Goal: Task Accomplishment & Management: Manage account settings

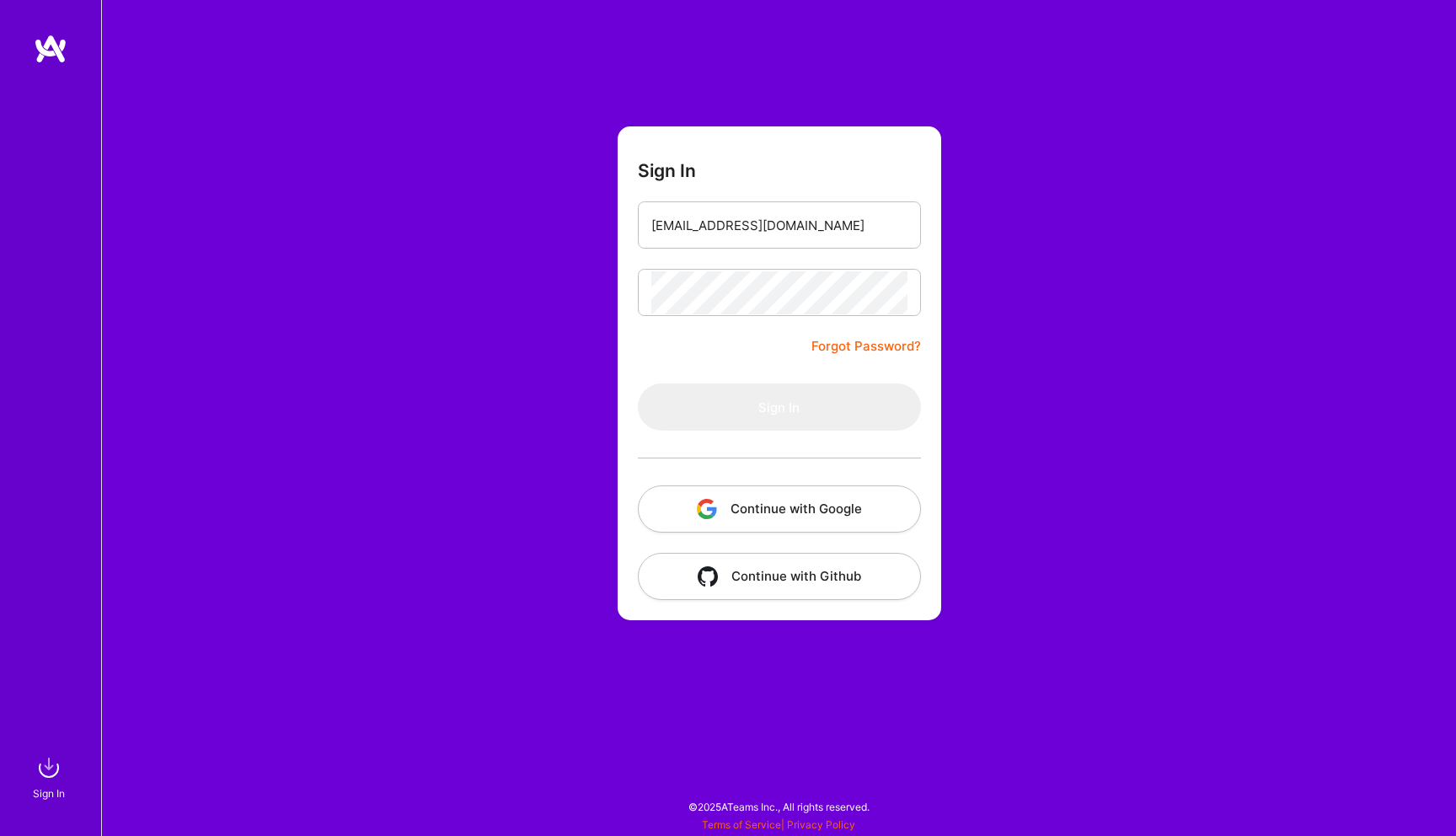
type input "[EMAIL_ADDRESS][DOMAIN_NAME]"
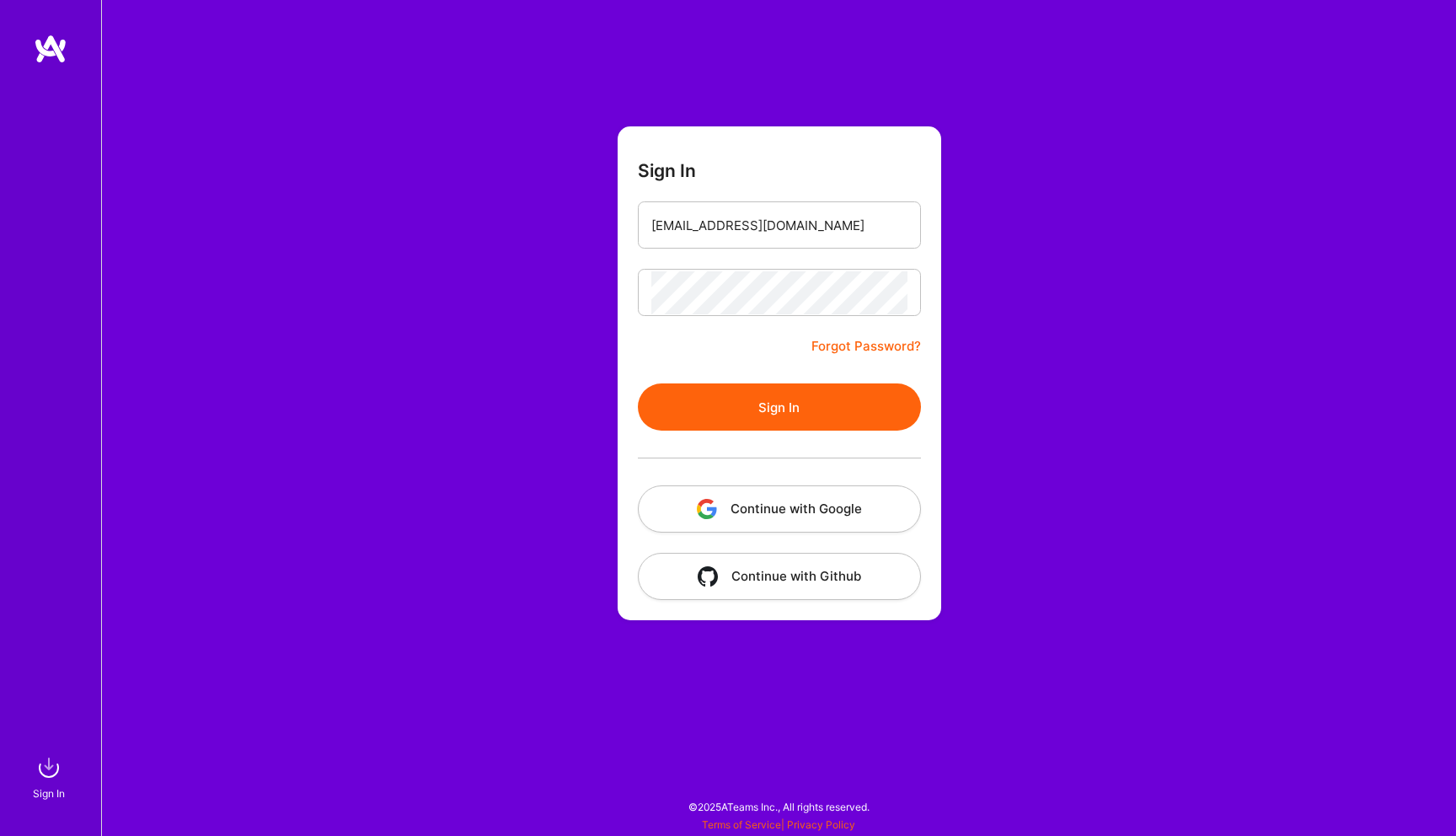
click at [824, 405] on button "Sign In" at bounding box center [780, 407] width 283 height 48
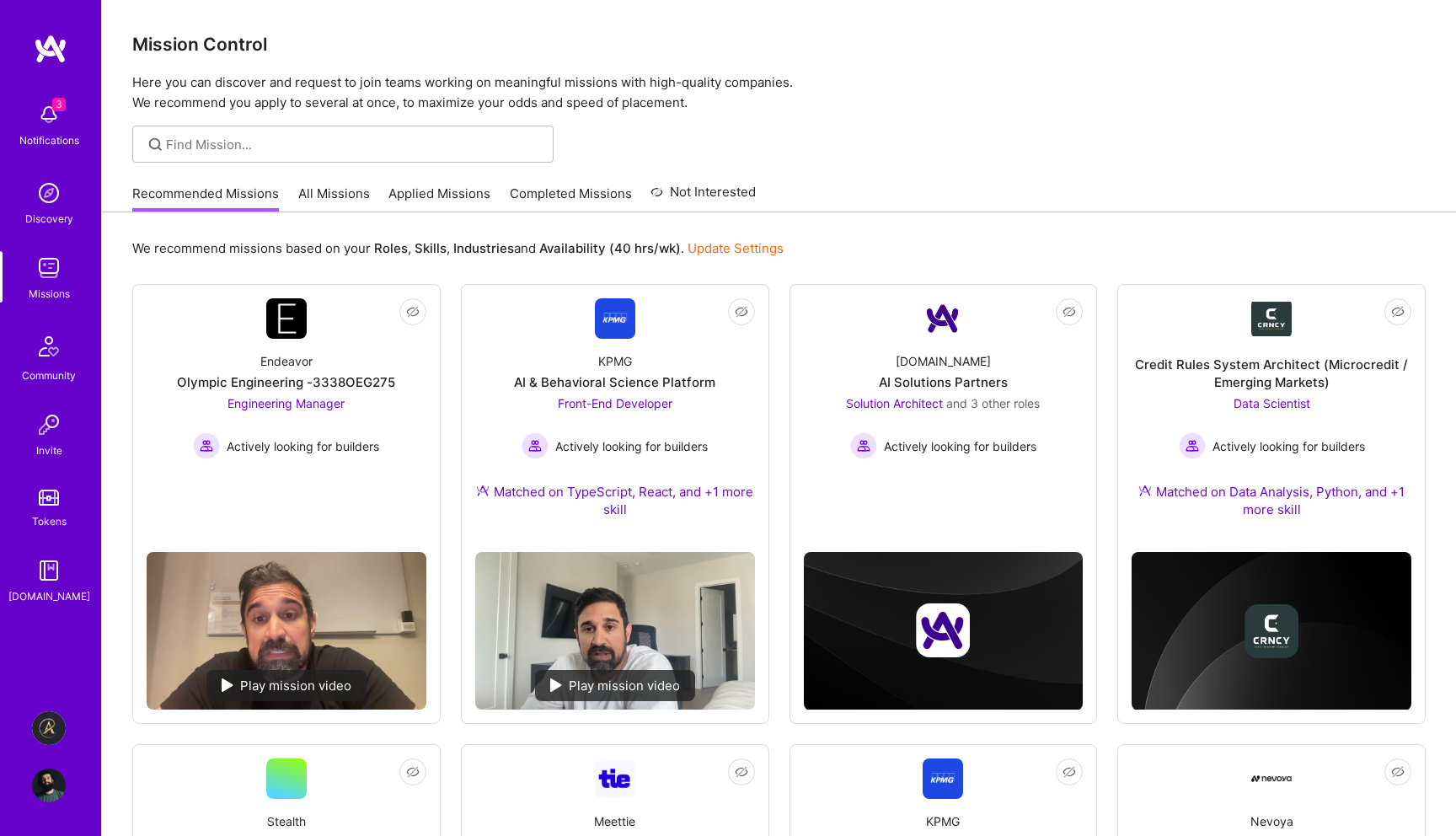
click at [996, 123] on div "Mission Control Here you can discover and request to join teams working on mean…" at bounding box center [779, 850] width 1354 height 1701
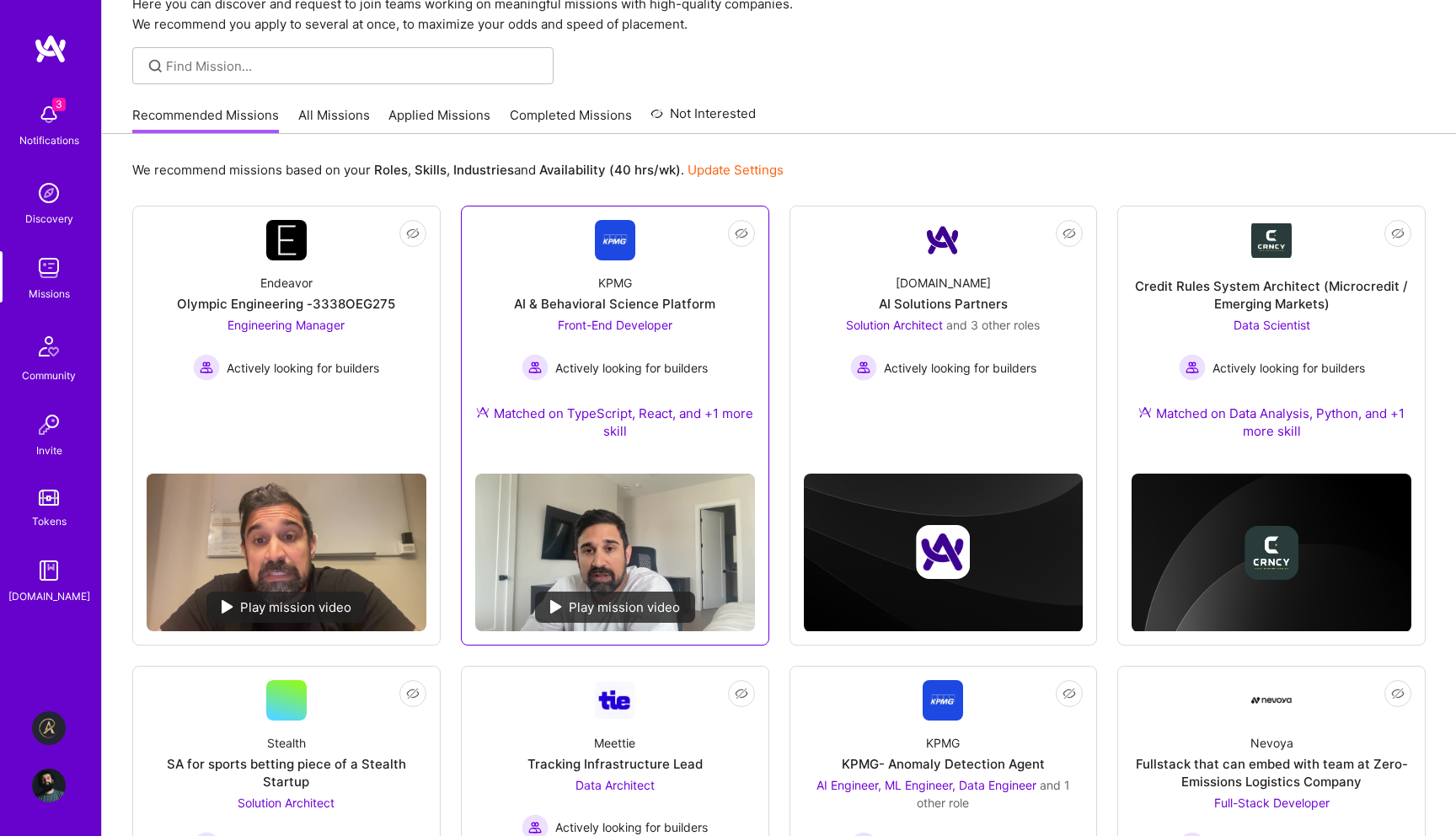
scroll to position [94, 0]
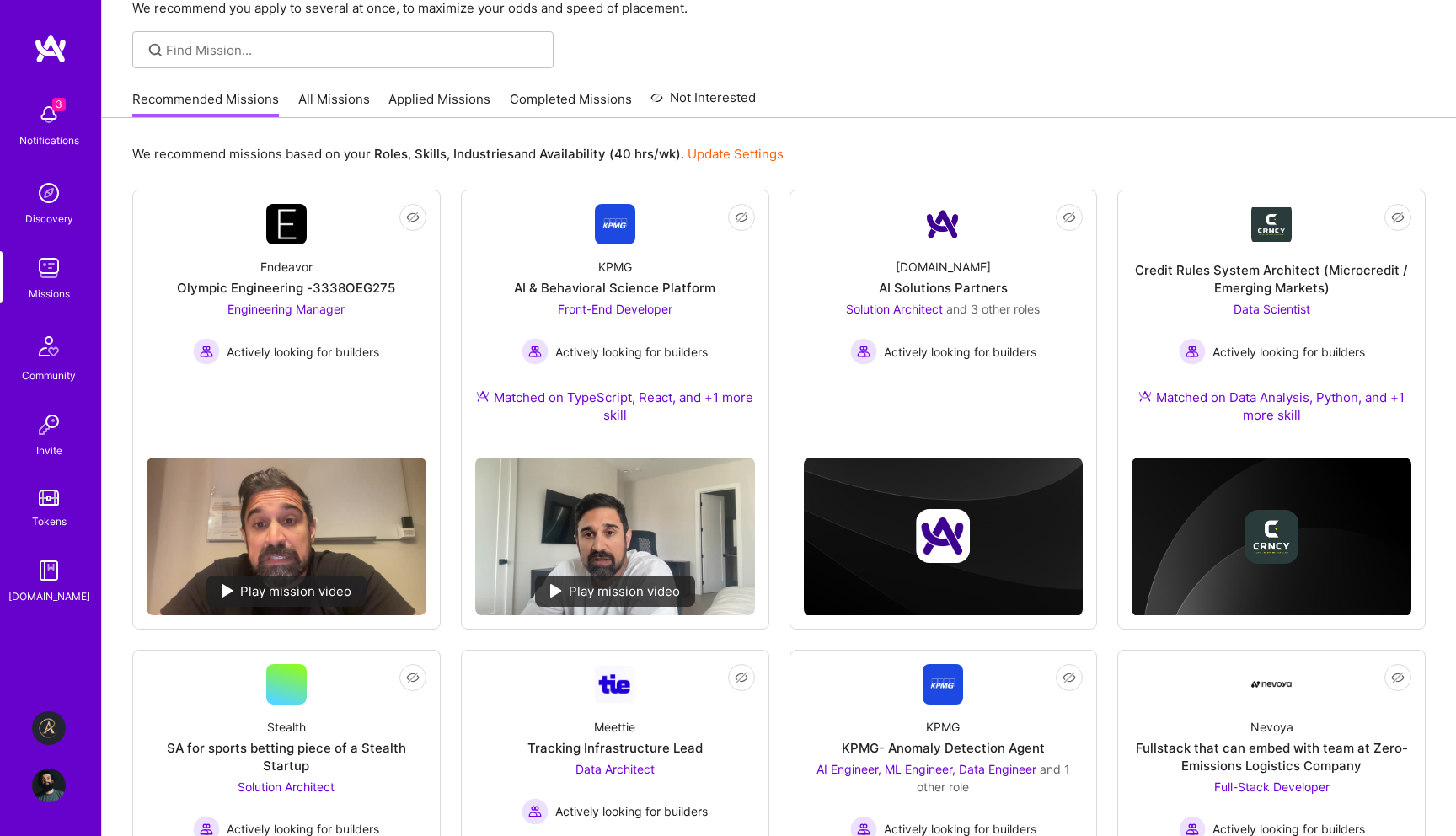
click at [51, 733] on img at bounding box center [48, 728] width 33 height 33
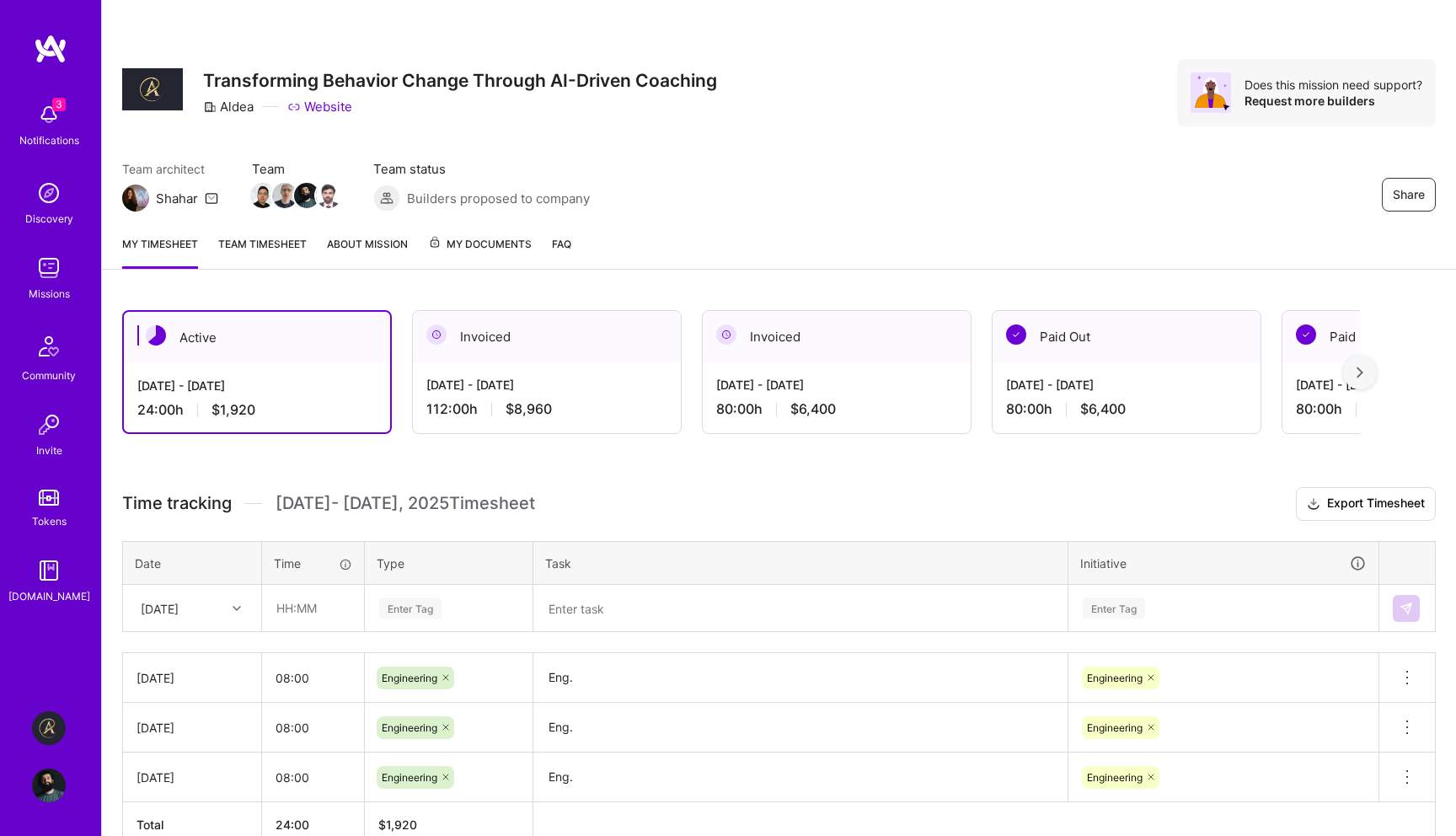
scroll to position [93, 0]
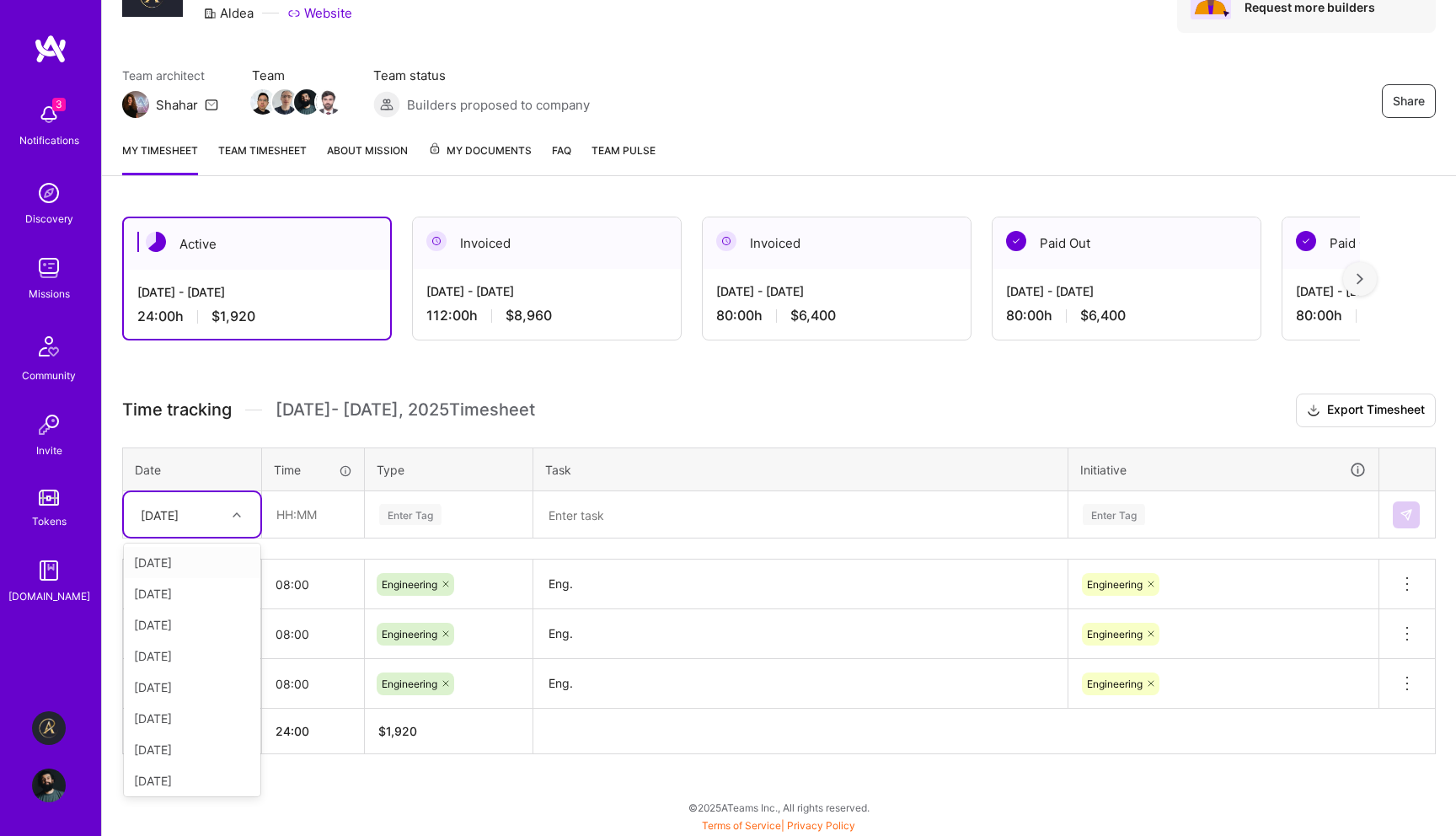
click at [217, 526] on div "[DATE]" at bounding box center [179, 515] width 93 height 28
click at [344, 513] on input "text" at bounding box center [313, 514] width 100 height 45
type input "08:00"
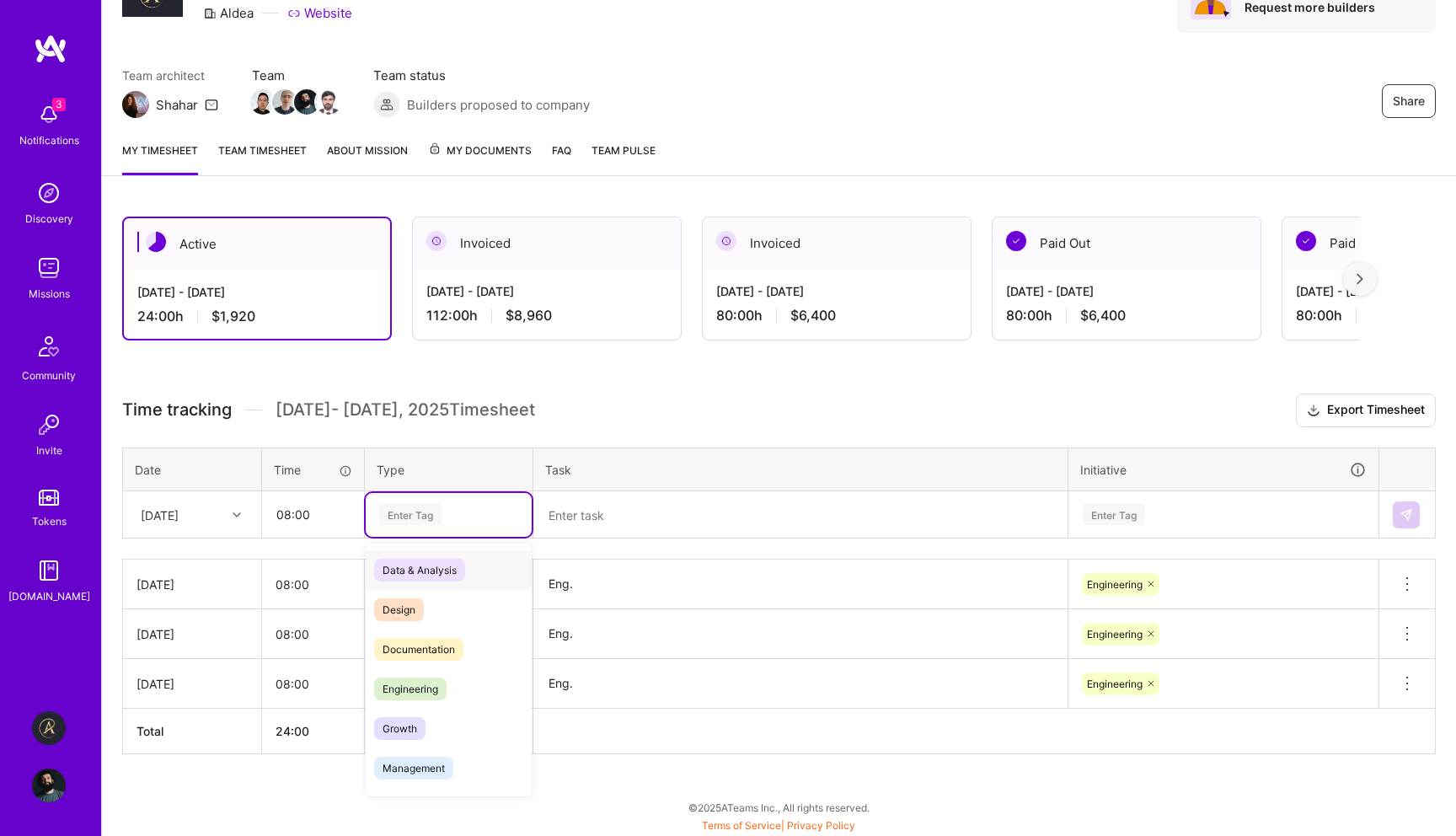
click at [440, 515] on div "Enter Tag" at bounding box center [410, 515] width 63 height 26
click at [432, 687] on span "Engineering" at bounding box center [410, 689] width 72 height 23
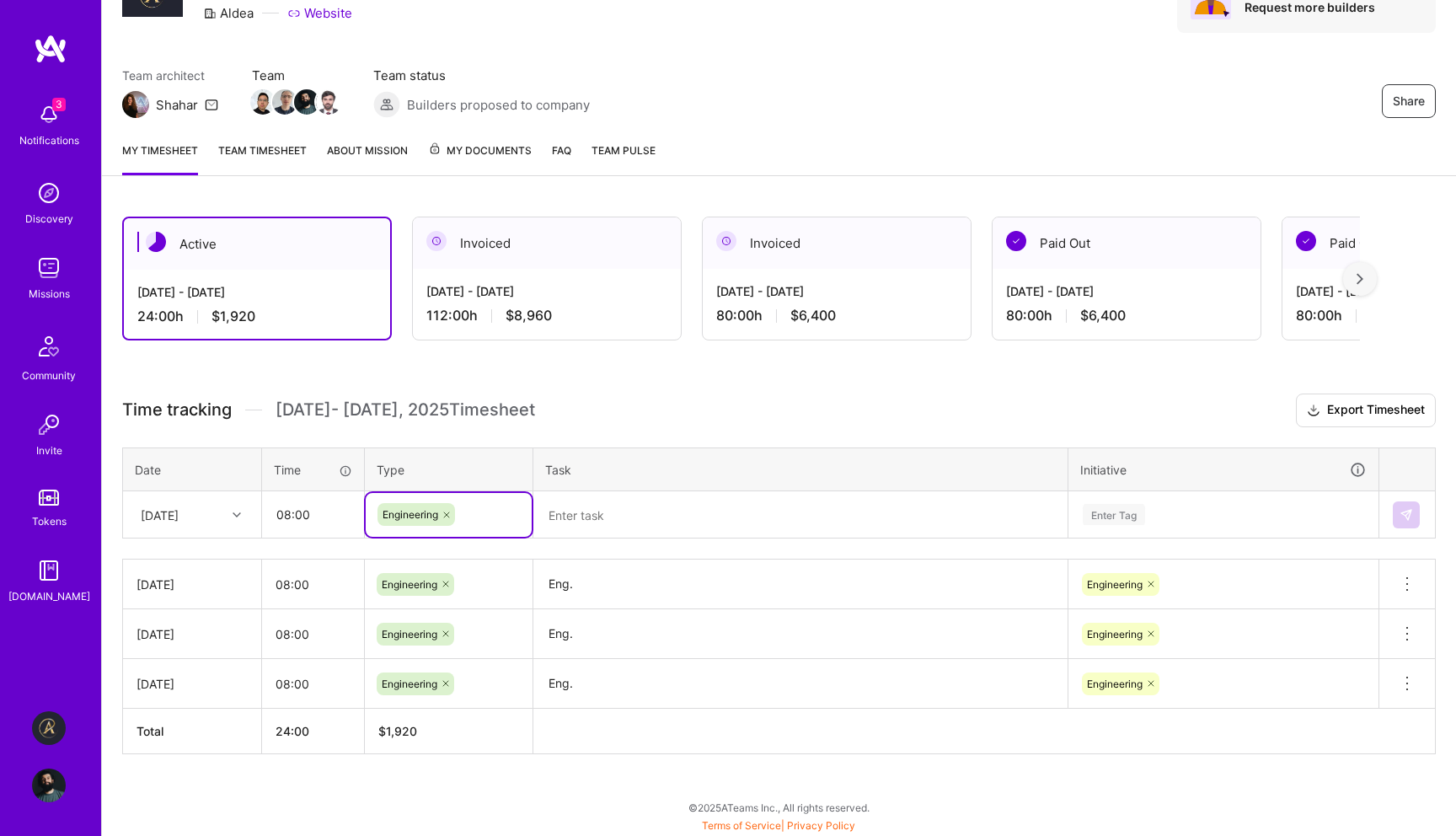
click at [608, 532] on textarea at bounding box center [800, 515] width 531 height 44
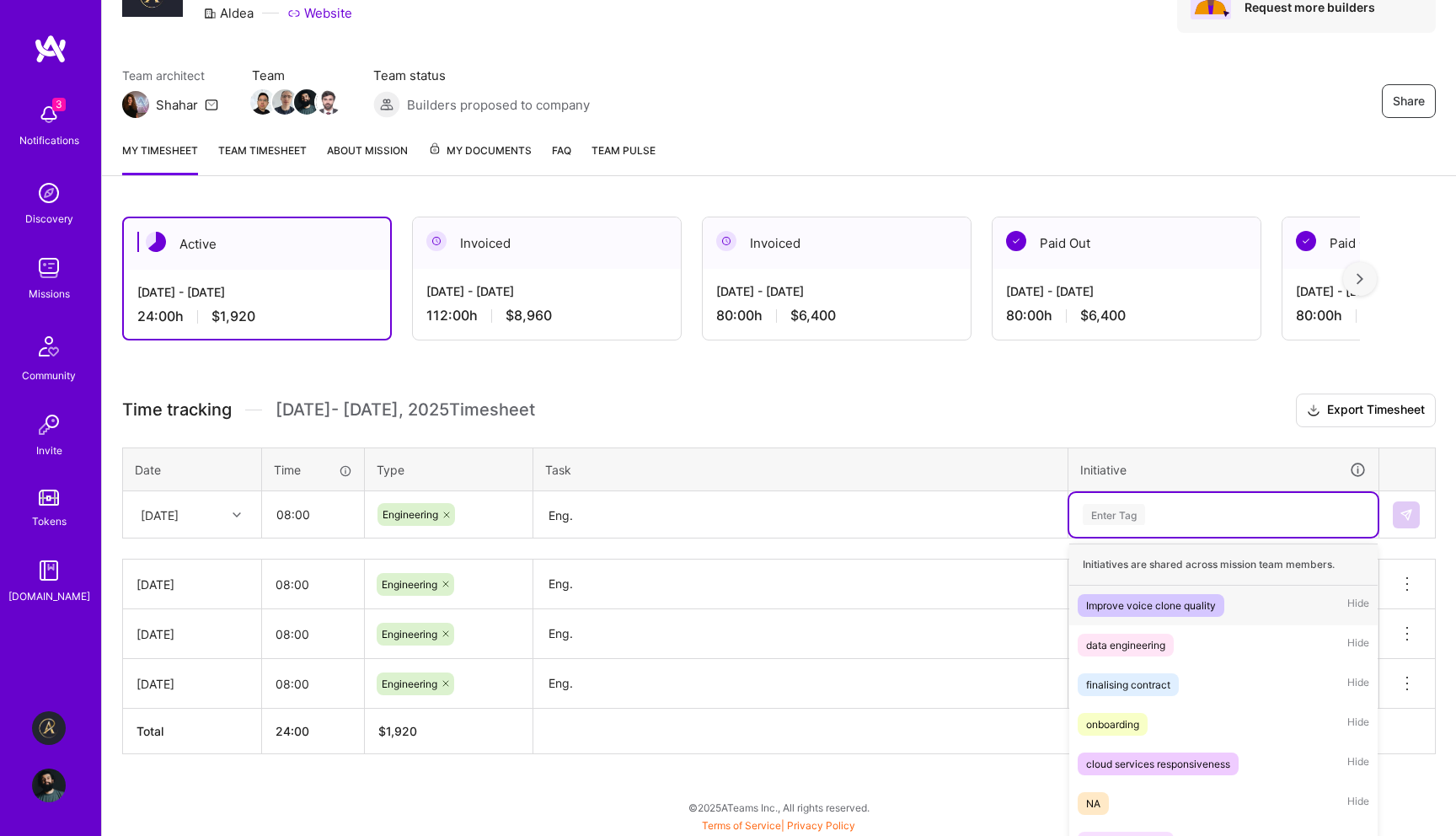
scroll to position [146, 0]
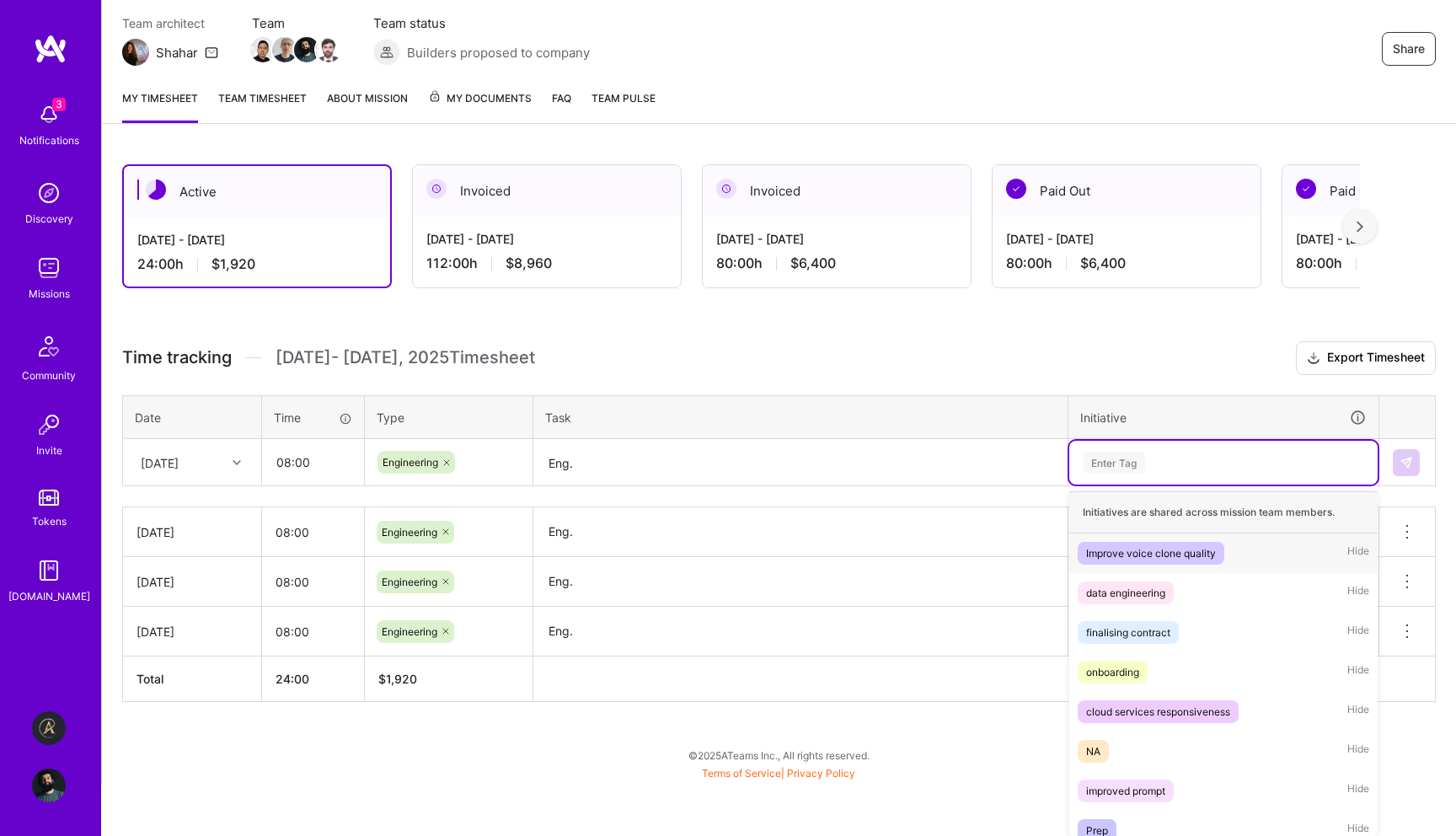
click at [1271, 484] on div "option Improve voice clone quality focused, 1 of 10. 10 results available. Use …" at bounding box center [1224, 463] width 308 height 44
drag, startPoint x: 1217, startPoint y: 676, endPoint x: 1212, endPoint y: 759, distance: 83.2
click at [1212, 759] on div "Initiatives are shared across mission team members. Improve voice clone quality…" at bounding box center [1224, 664] width 308 height 345
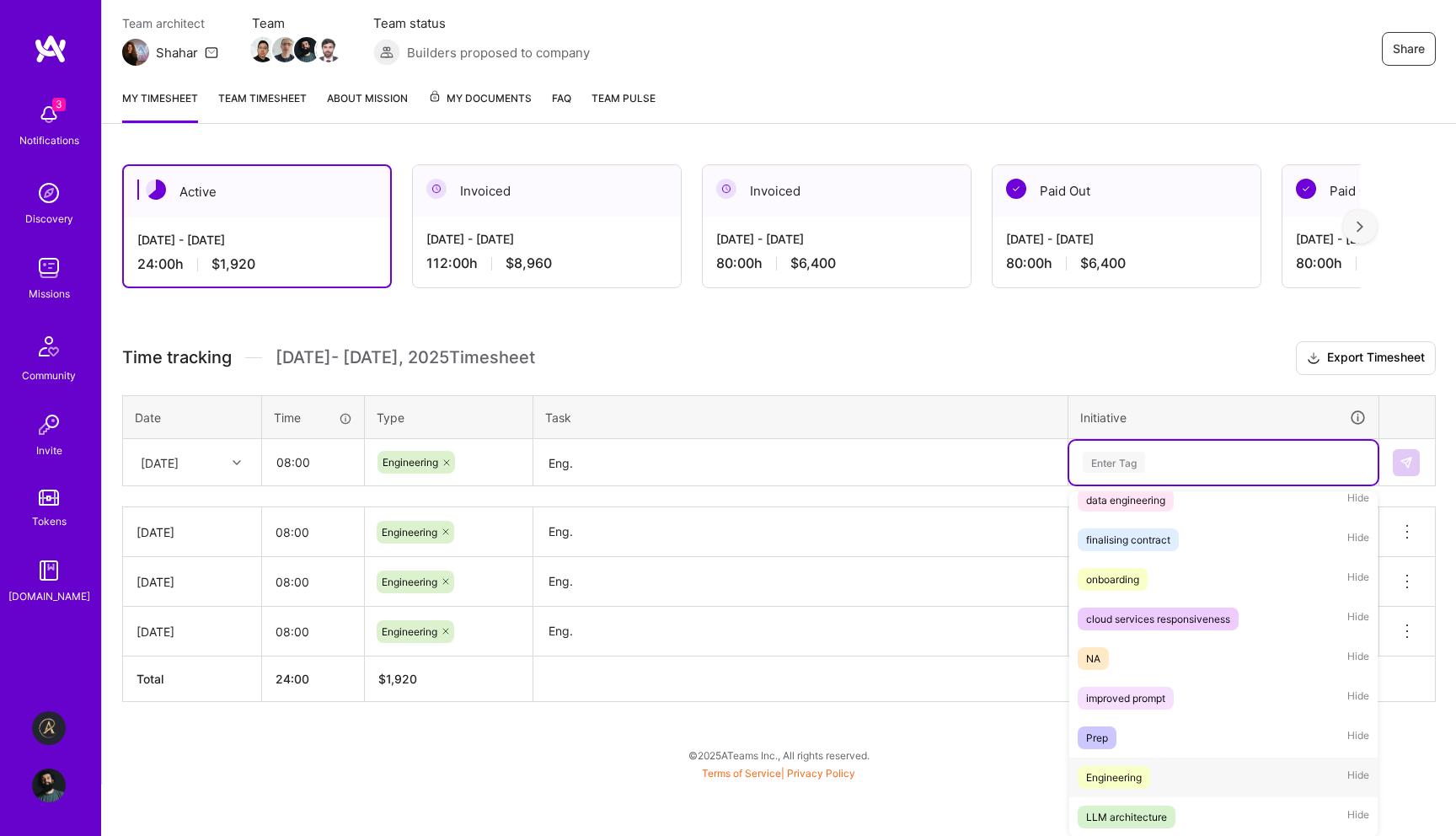
click at [1210, 781] on div "Engineering Hide" at bounding box center [1224, 777] width 308 height 40
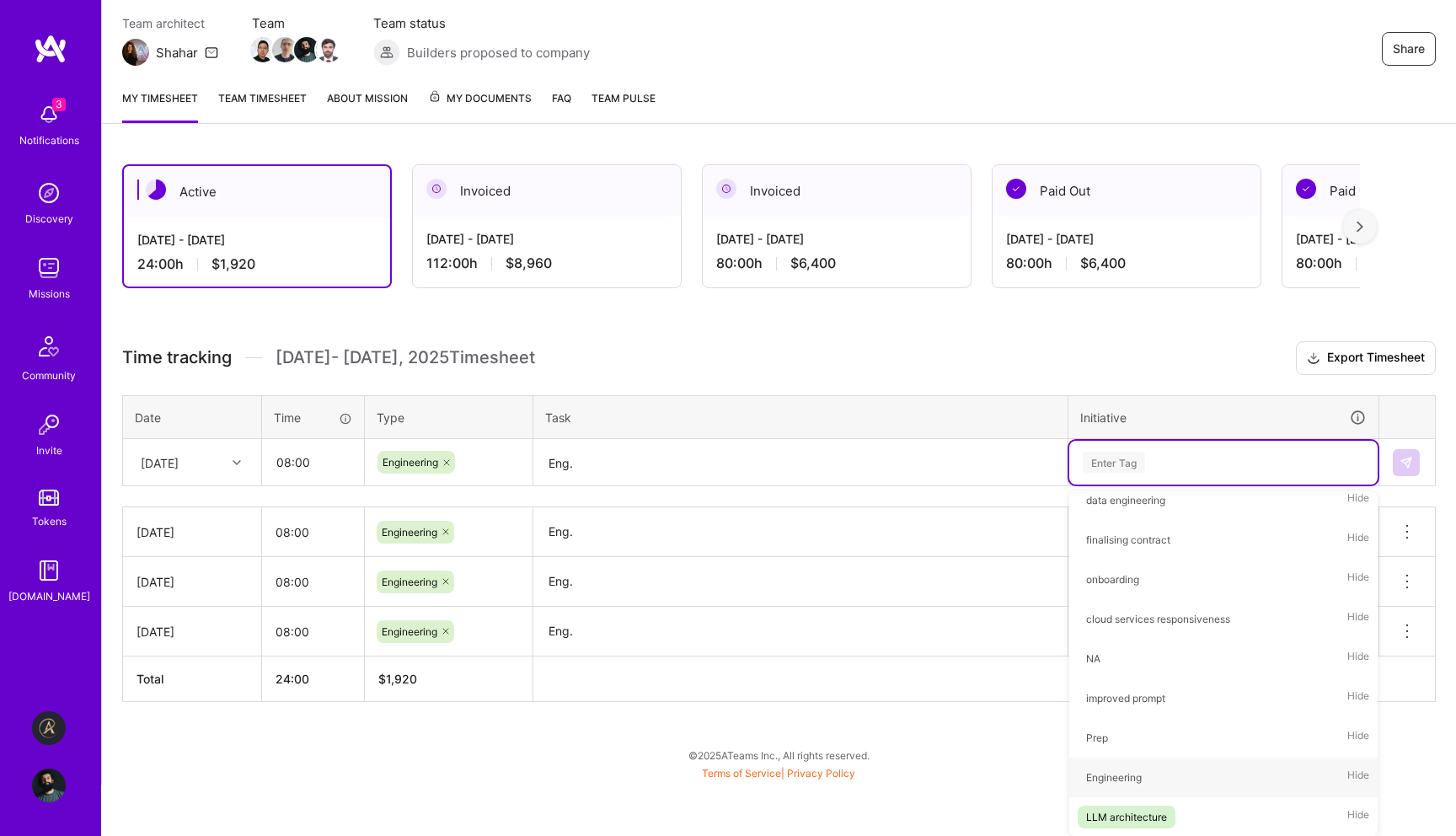
scroll to position [93, 0]
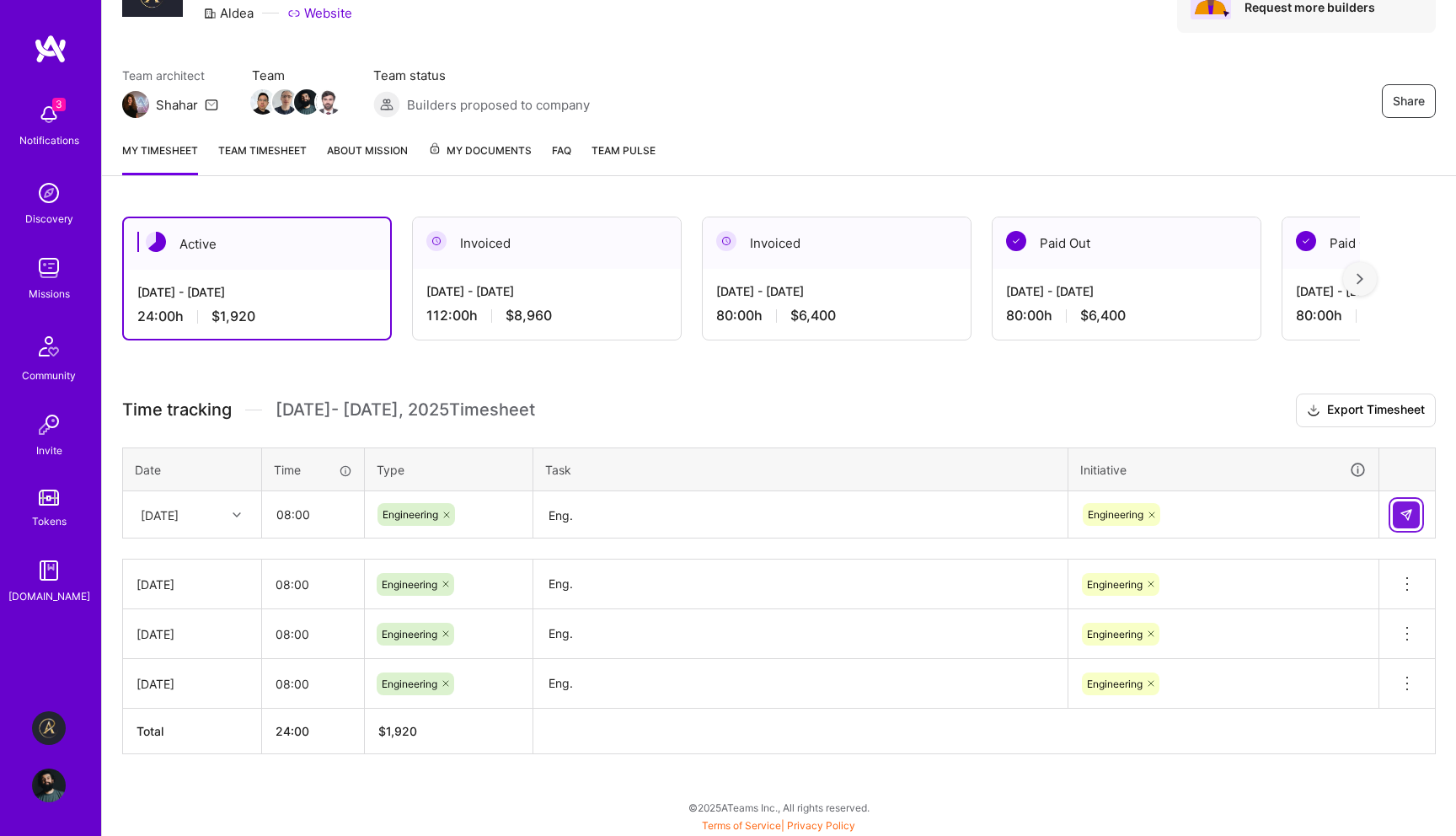
click at [1413, 510] on button at bounding box center [1406, 515] width 27 height 27
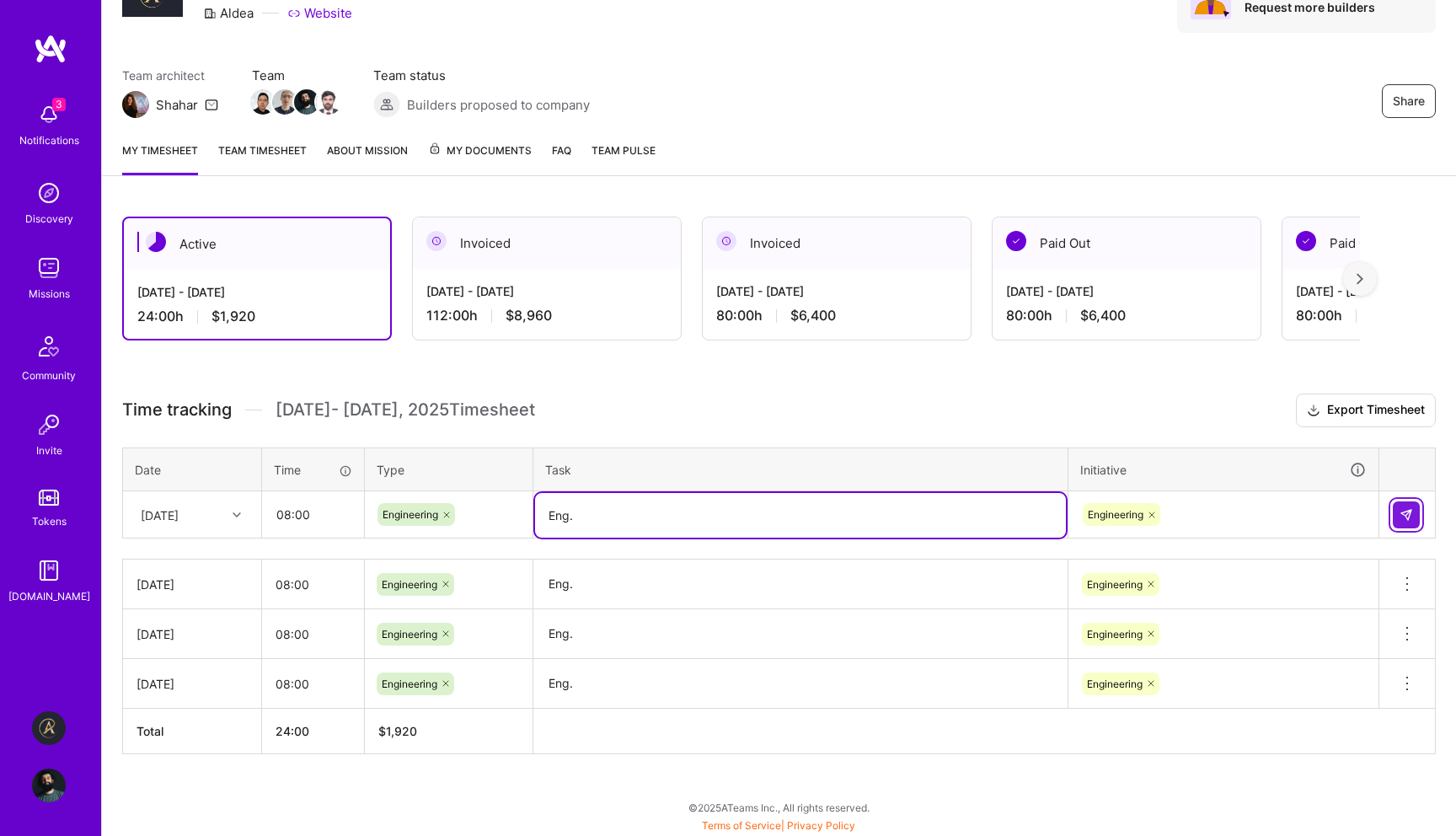
type textarea "Eng."
click at [1414, 509] on button at bounding box center [1406, 515] width 27 height 27
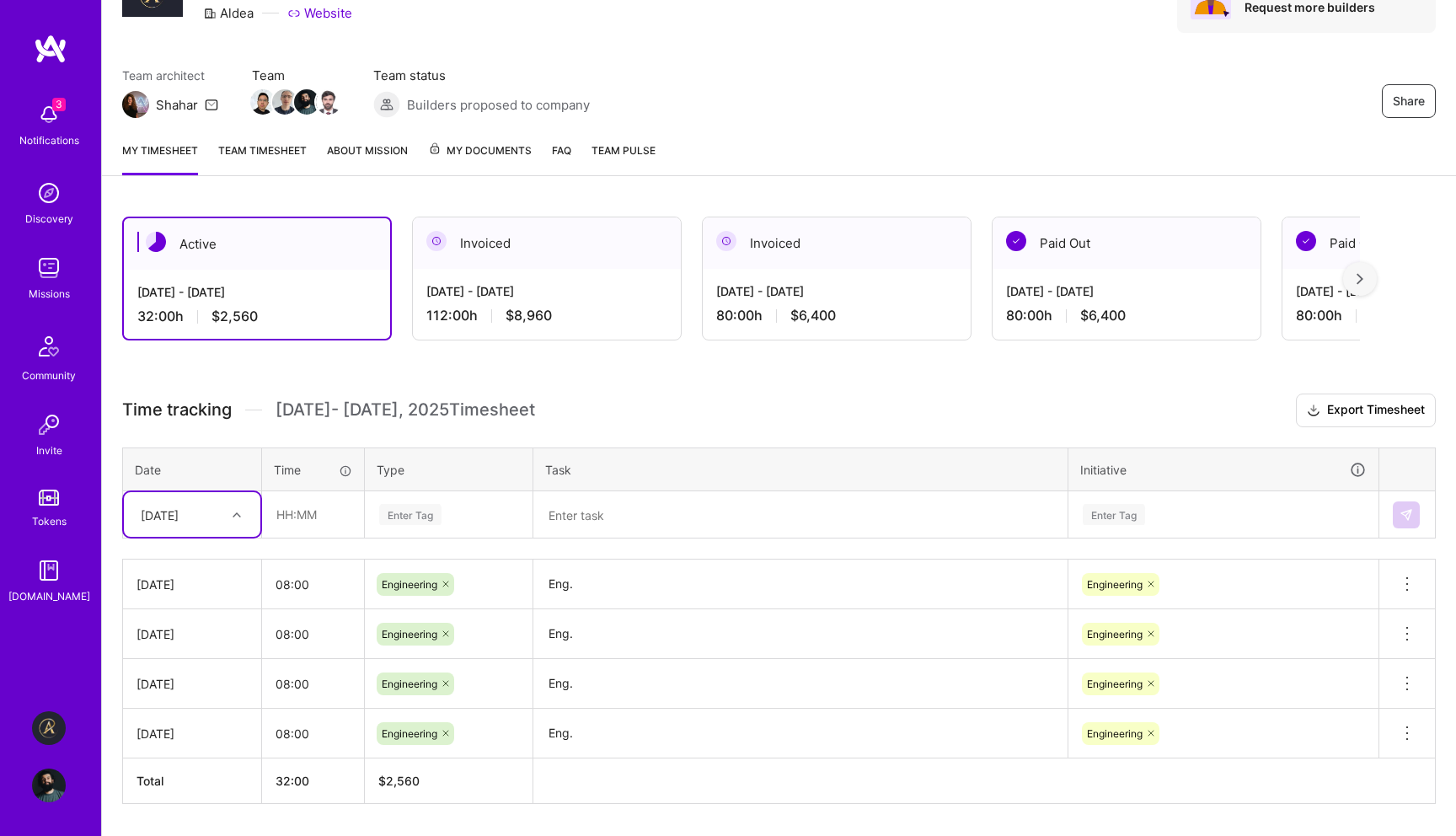
scroll to position [143, 0]
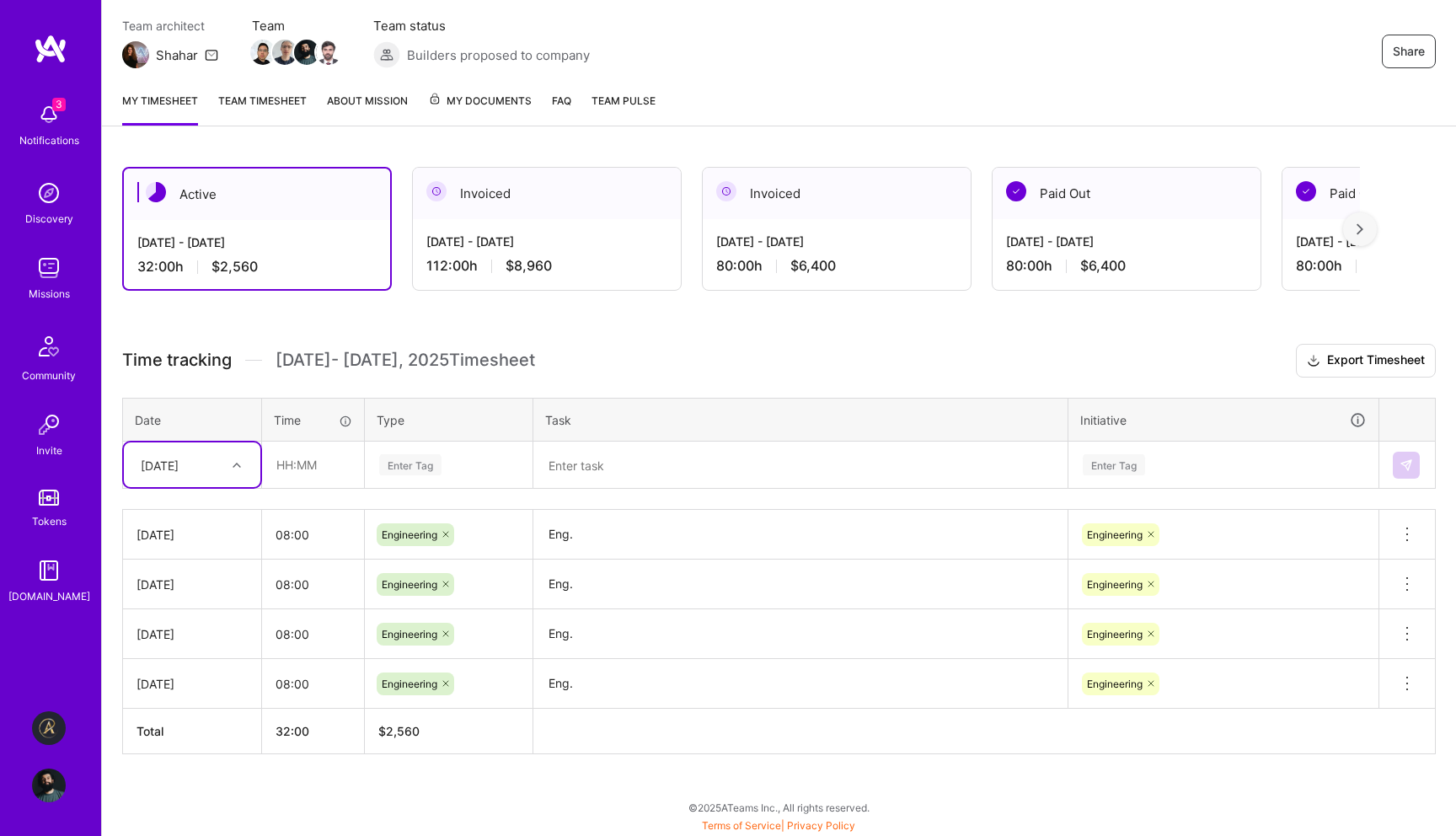
click at [223, 472] on div "[DATE]" at bounding box center [179, 465] width 93 height 28
click at [191, 626] on div "[DATE]" at bounding box center [192, 634] width 136 height 31
click at [315, 463] on input "text" at bounding box center [313, 465] width 100 height 45
type input "08:00"
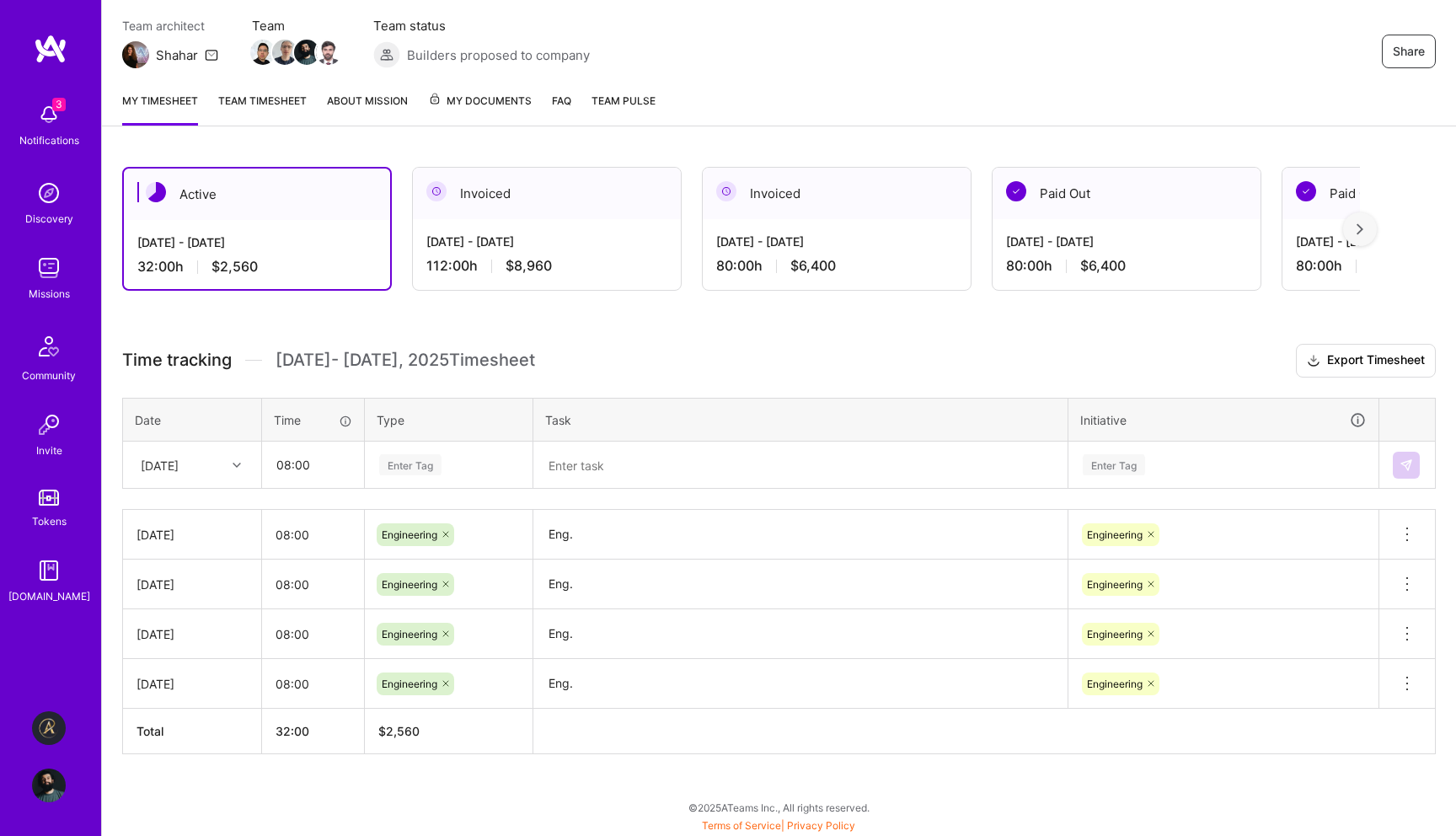
click at [458, 459] on div "Enter Tag" at bounding box center [449, 465] width 143 height 21
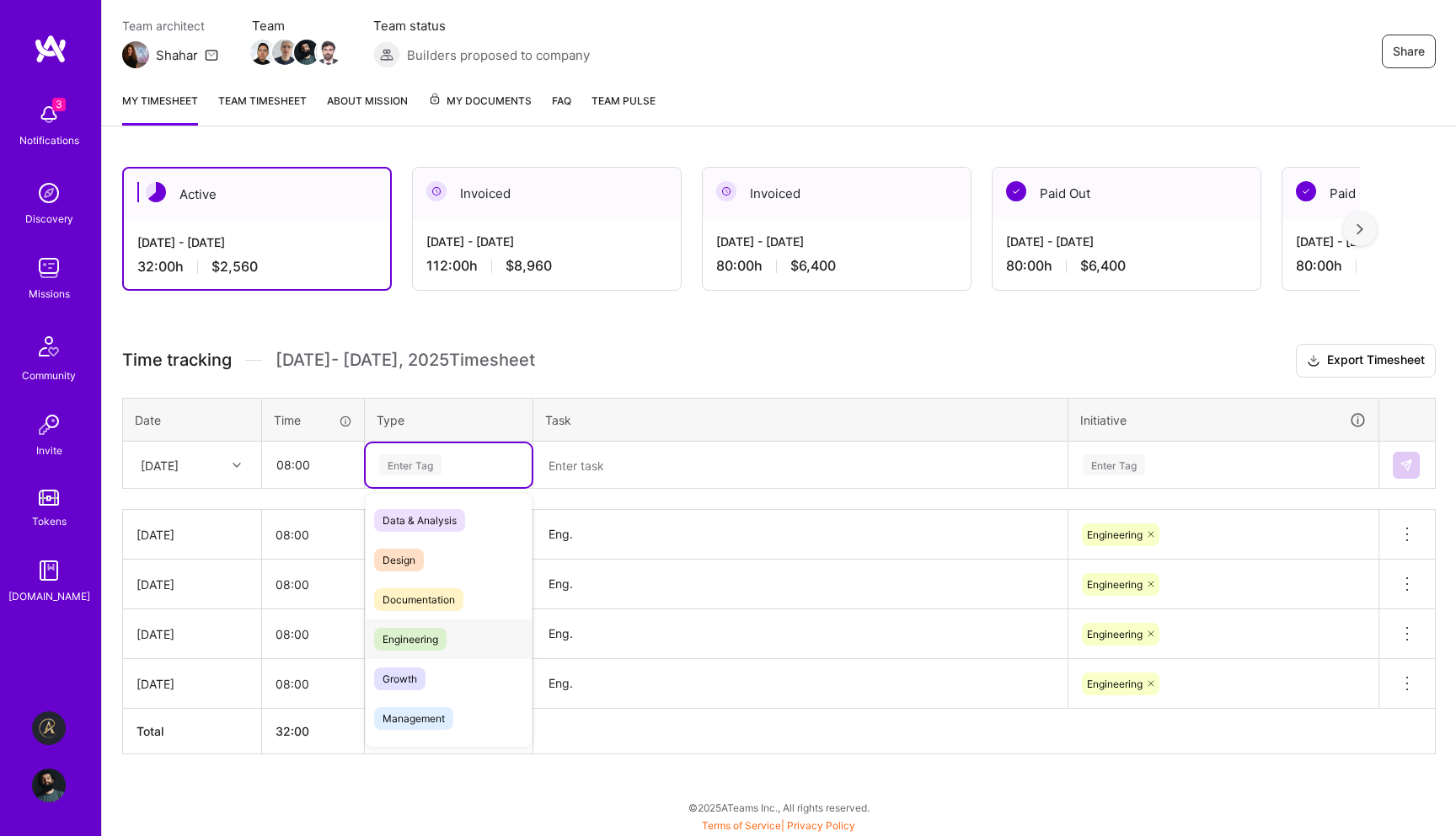
click at [440, 648] on span "Engineering" at bounding box center [410, 639] width 72 height 23
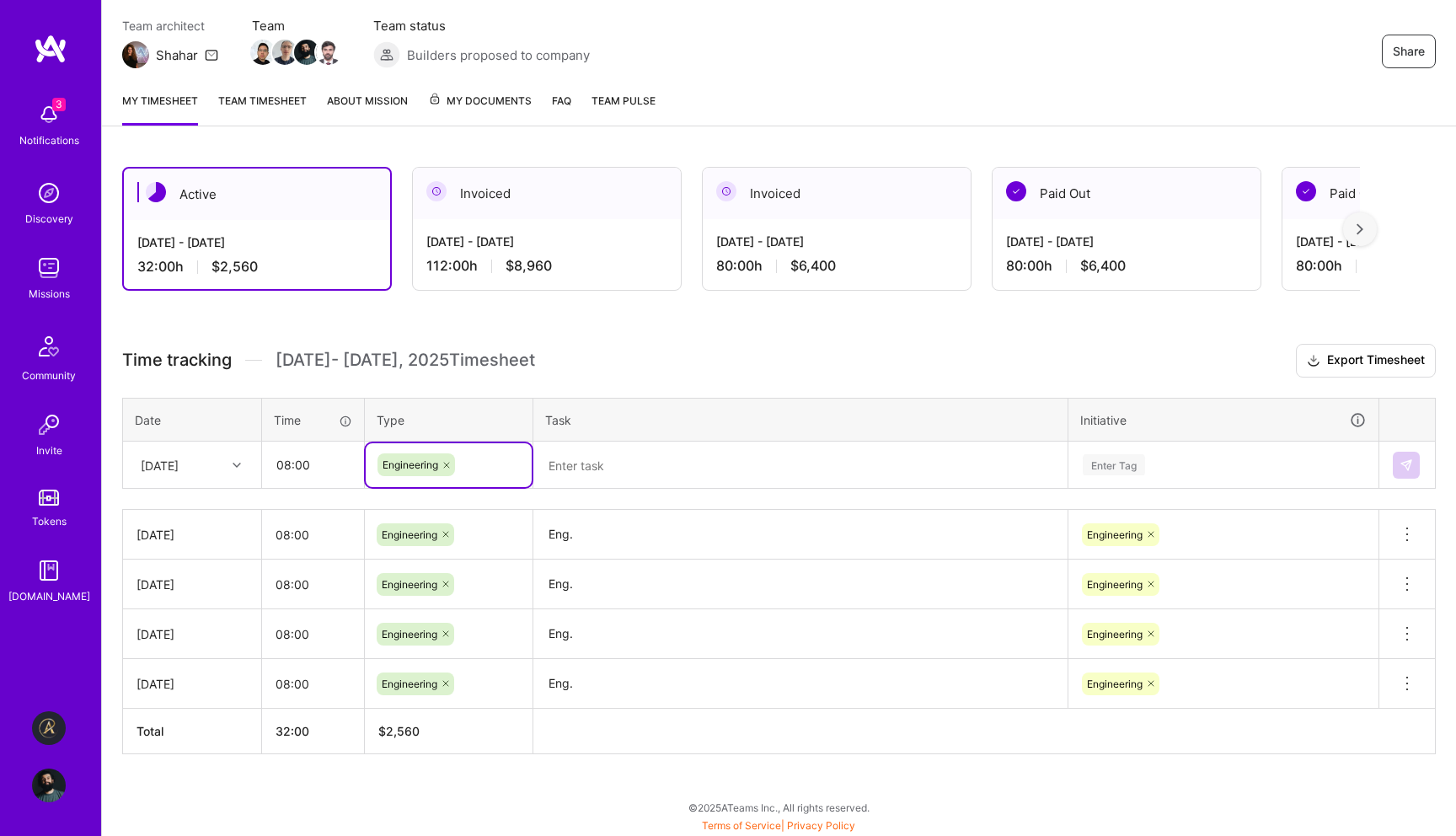
click at [650, 464] on textarea at bounding box center [800, 466] width 531 height 45
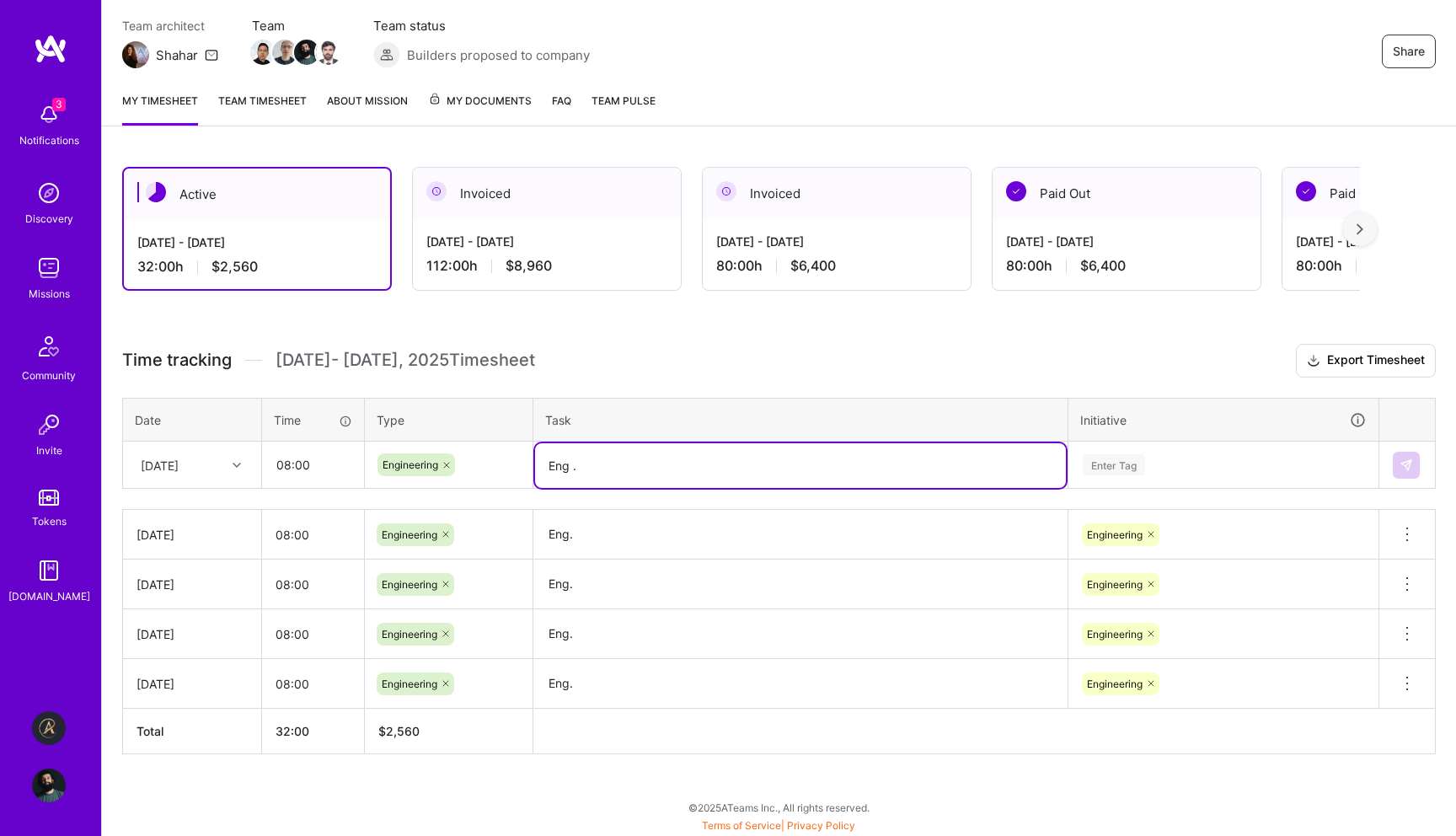
type textarea "Eng ."
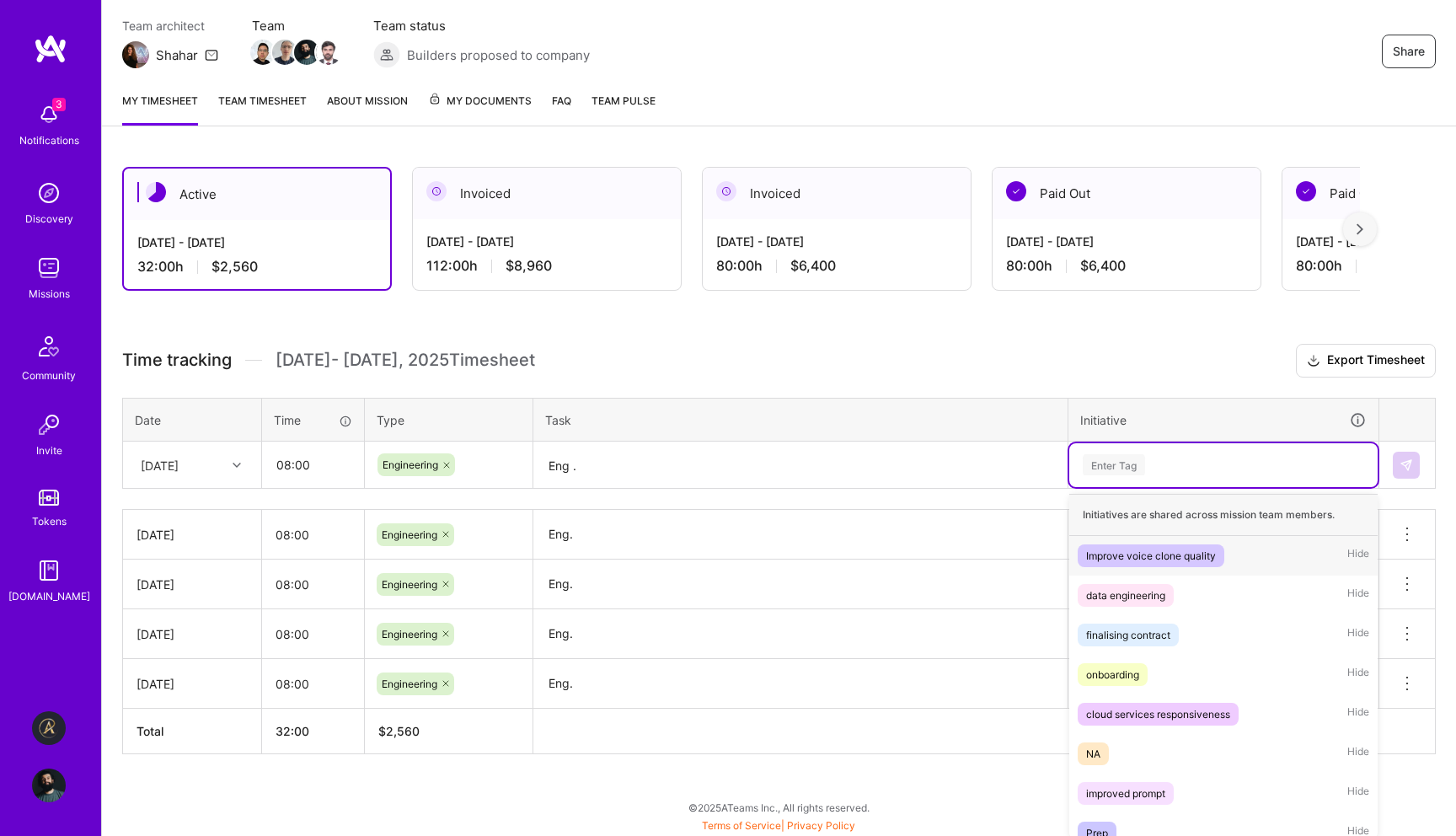
scroll to position [146, 0]
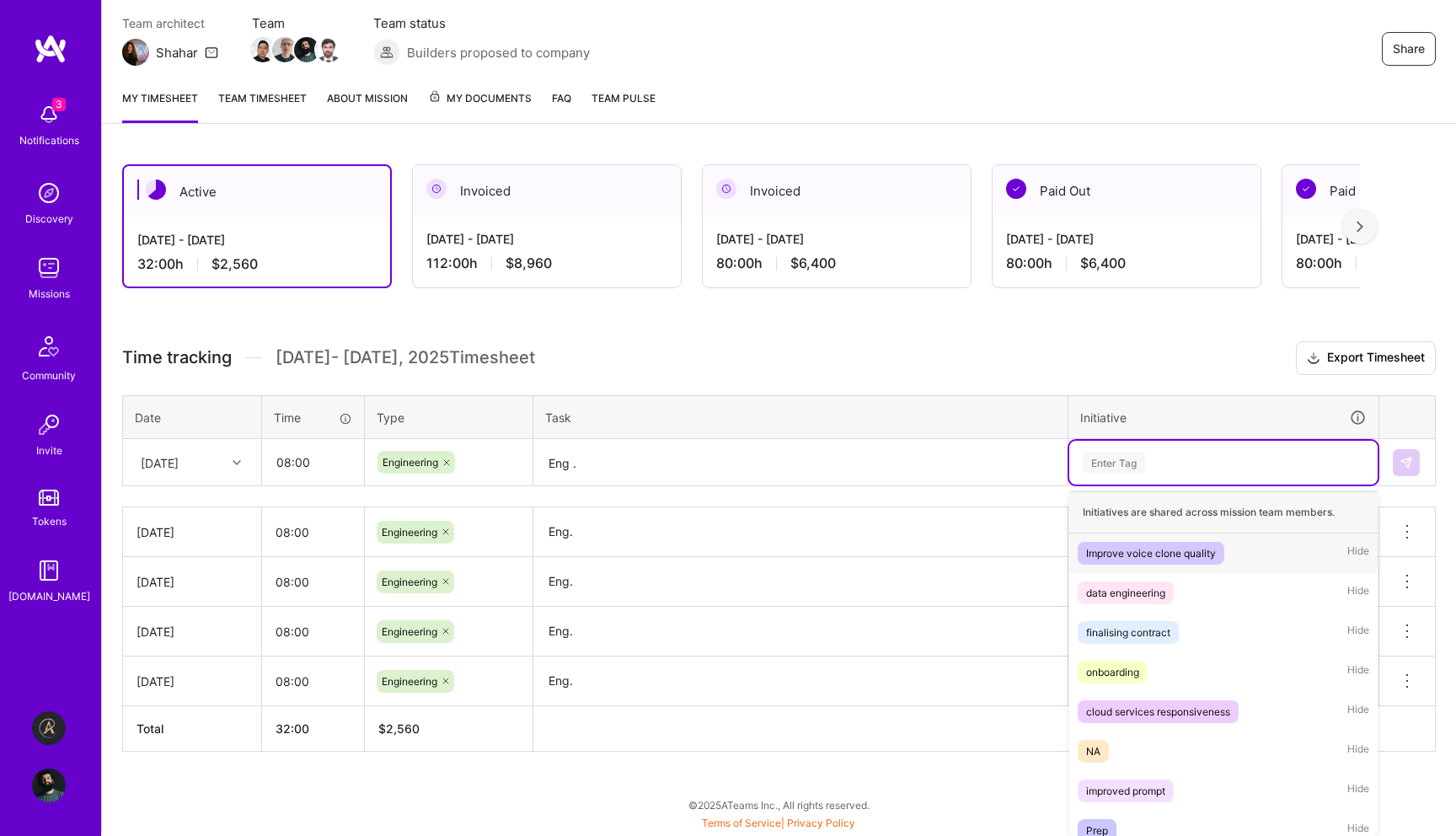
click at [1139, 476] on div "Enter Tag" at bounding box center [1224, 463] width 308 height 44
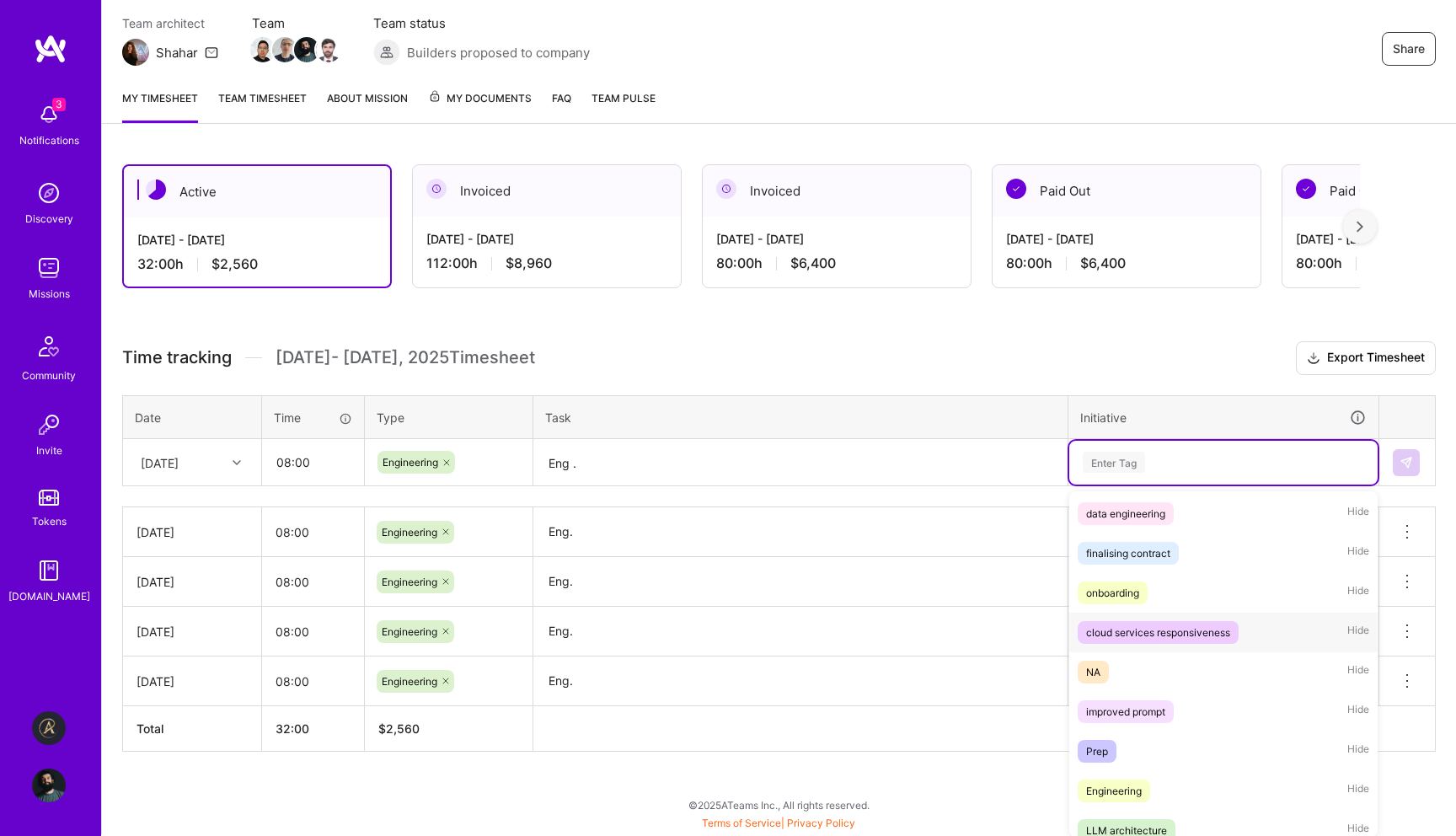
scroll to position [92, 0]
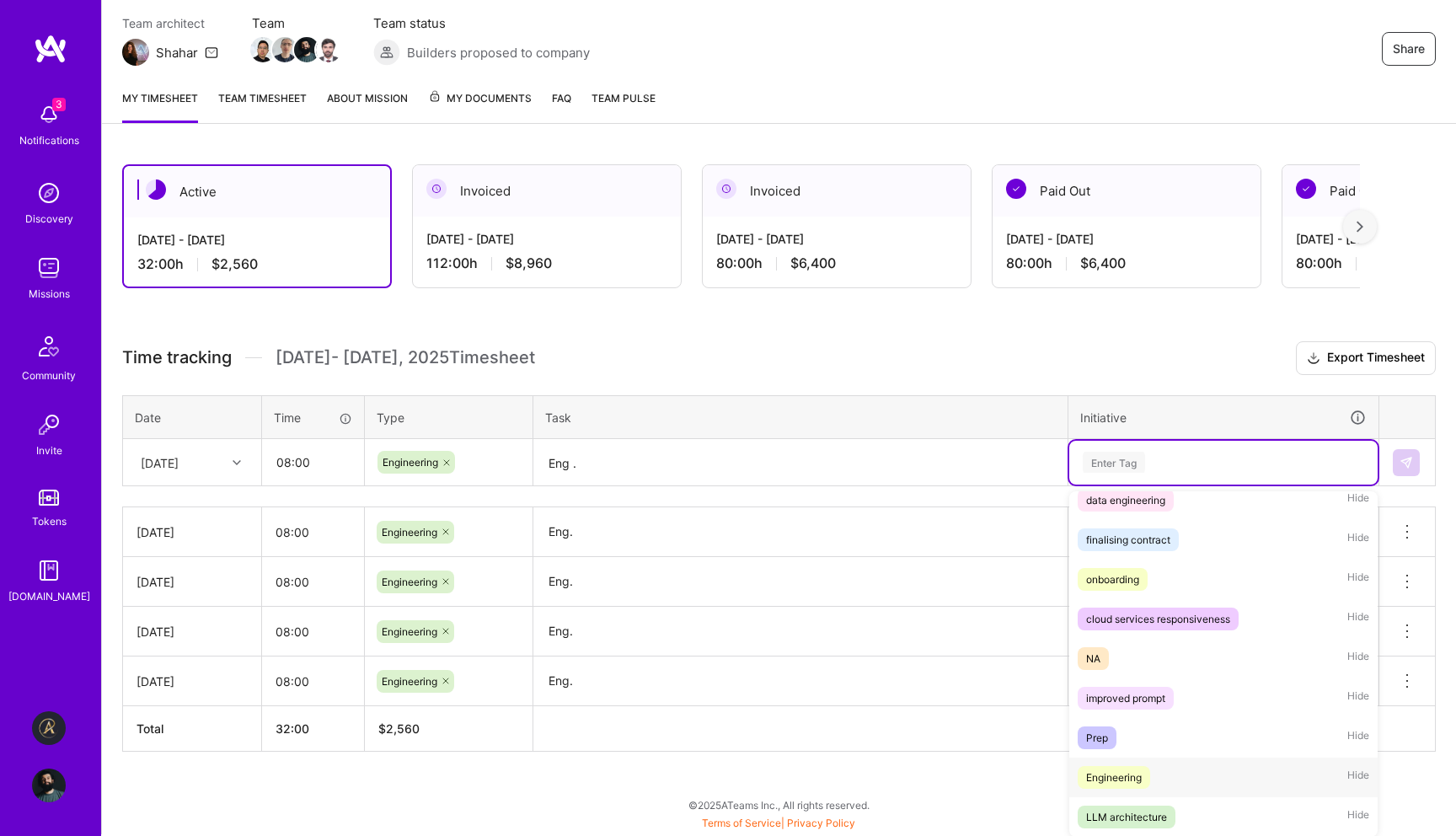
click at [1139, 768] on div "Engineering" at bounding box center [1114, 777] width 55 height 18
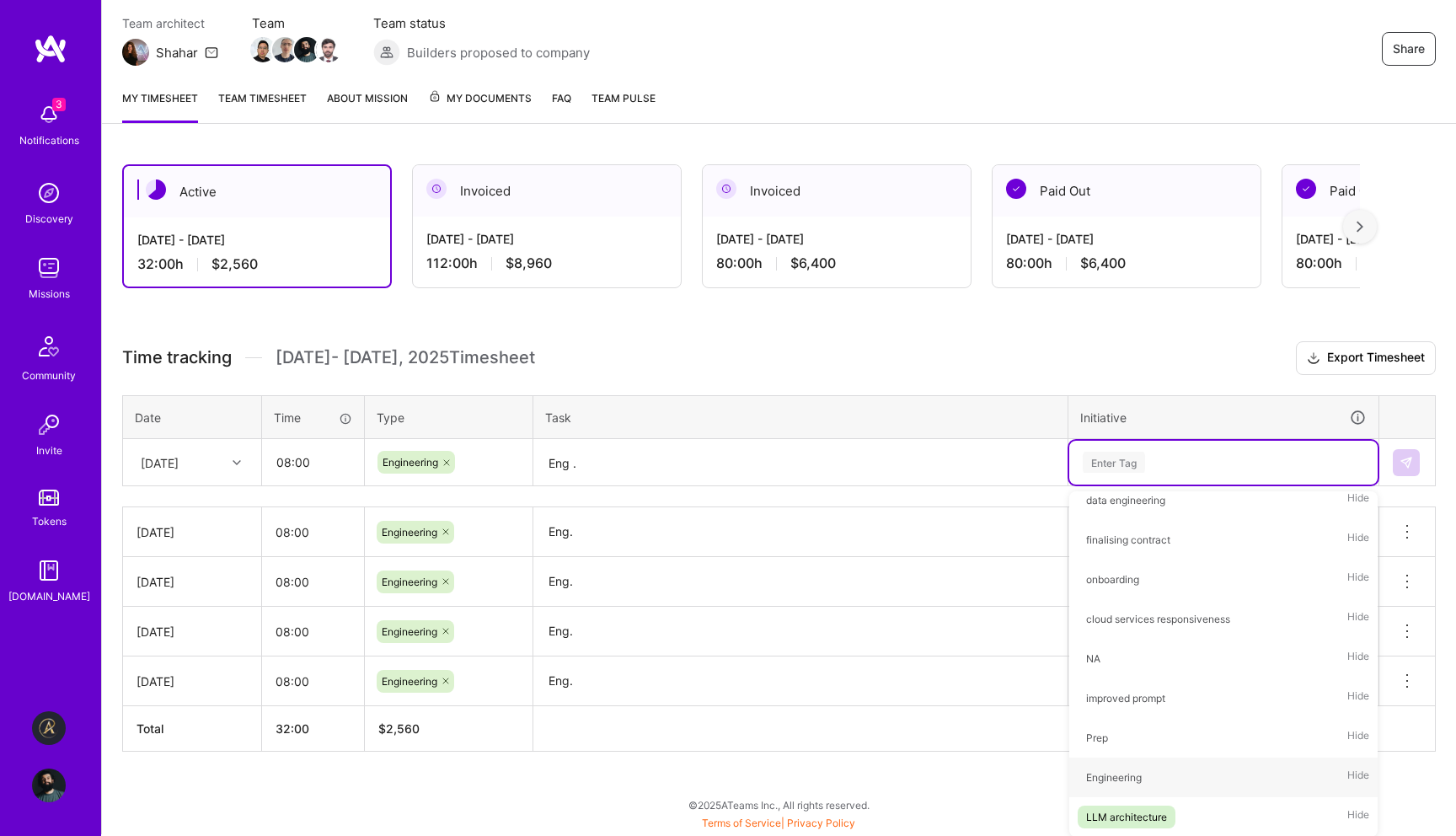
scroll to position [143, 0]
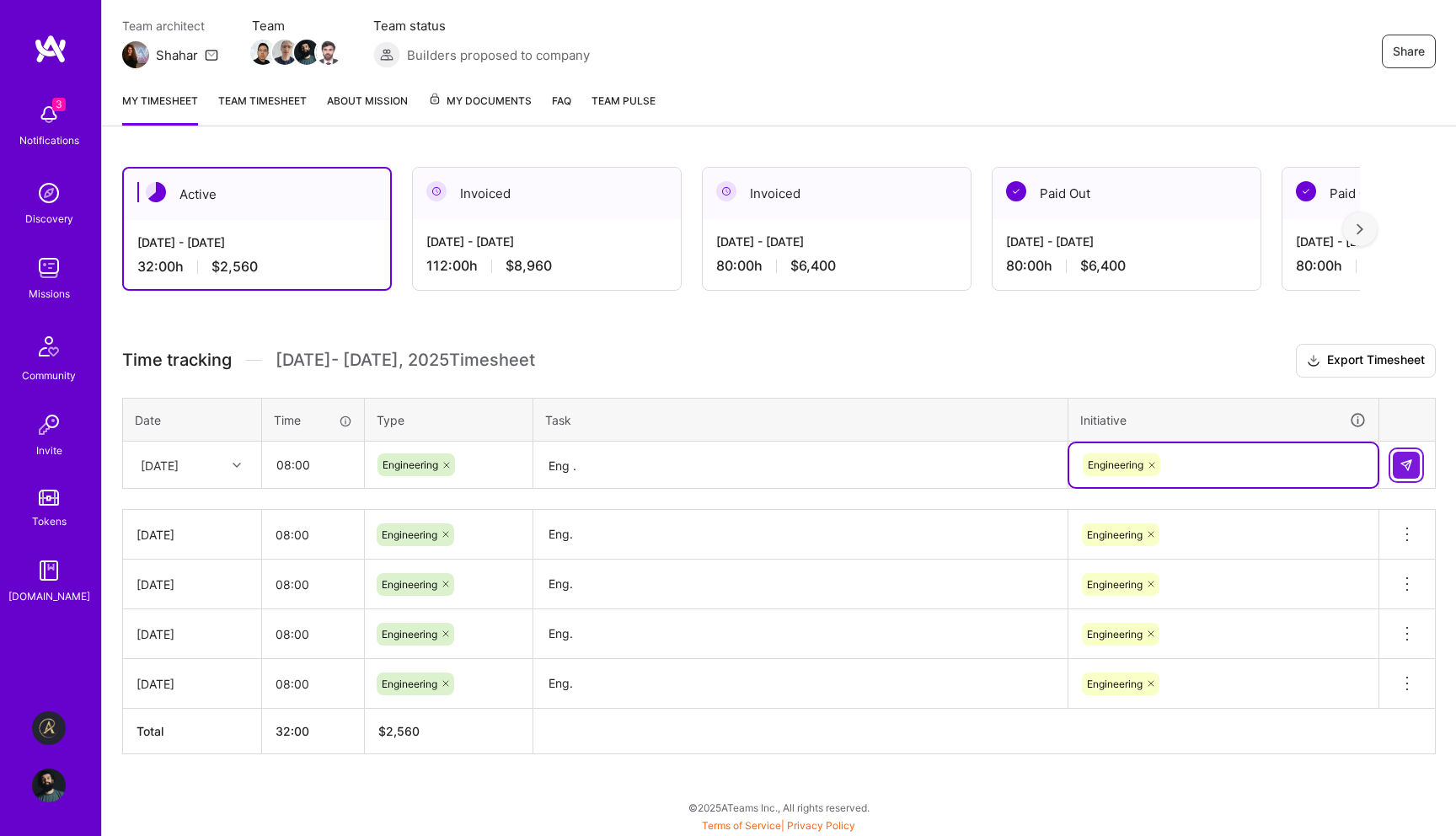
click at [1397, 474] on button at bounding box center [1406, 465] width 27 height 27
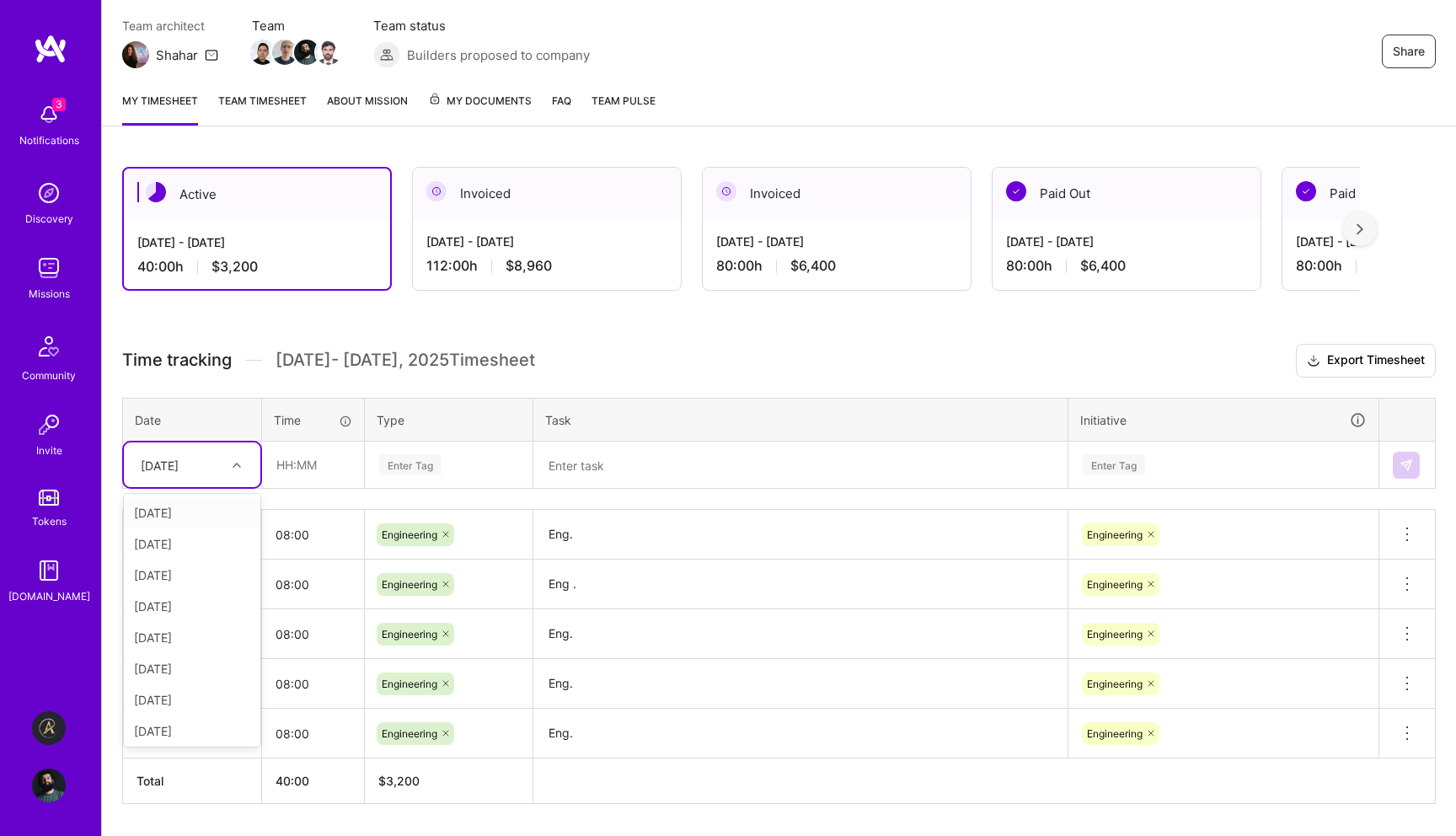
click at [223, 468] on div "[DATE]" at bounding box center [179, 465] width 93 height 28
click at [204, 671] on div "[DATE]" at bounding box center [192, 668] width 136 height 31
click at [306, 477] on input "text" at bounding box center [313, 465] width 100 height 45
type input "08:00"
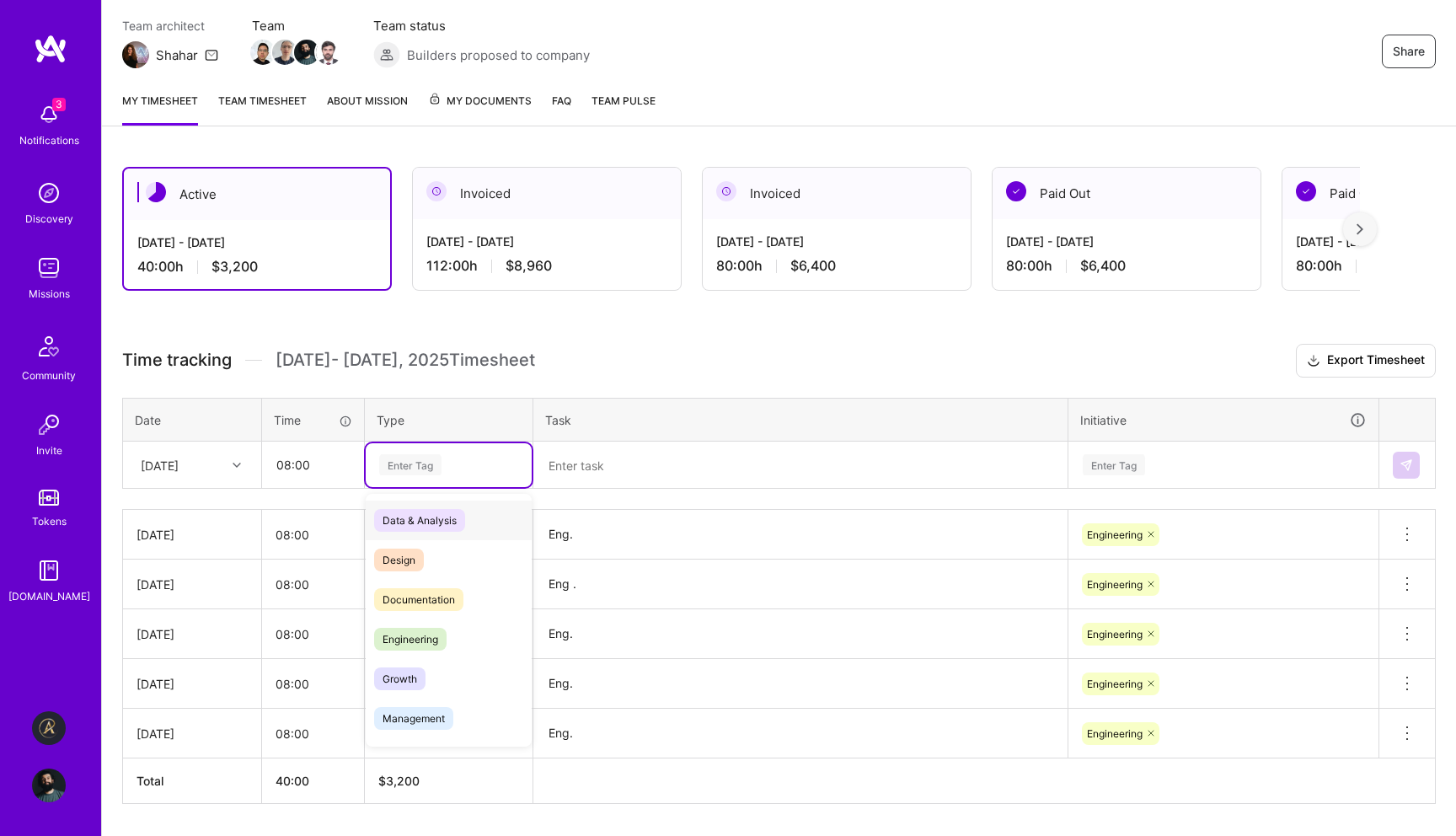
click at [421, 466] on div "Enter Tag" at bounding box center [410, 465] width 63 height 26
click at [439, 628] on span "Engineering" at bounding box center [410, 639] width 72 height 23
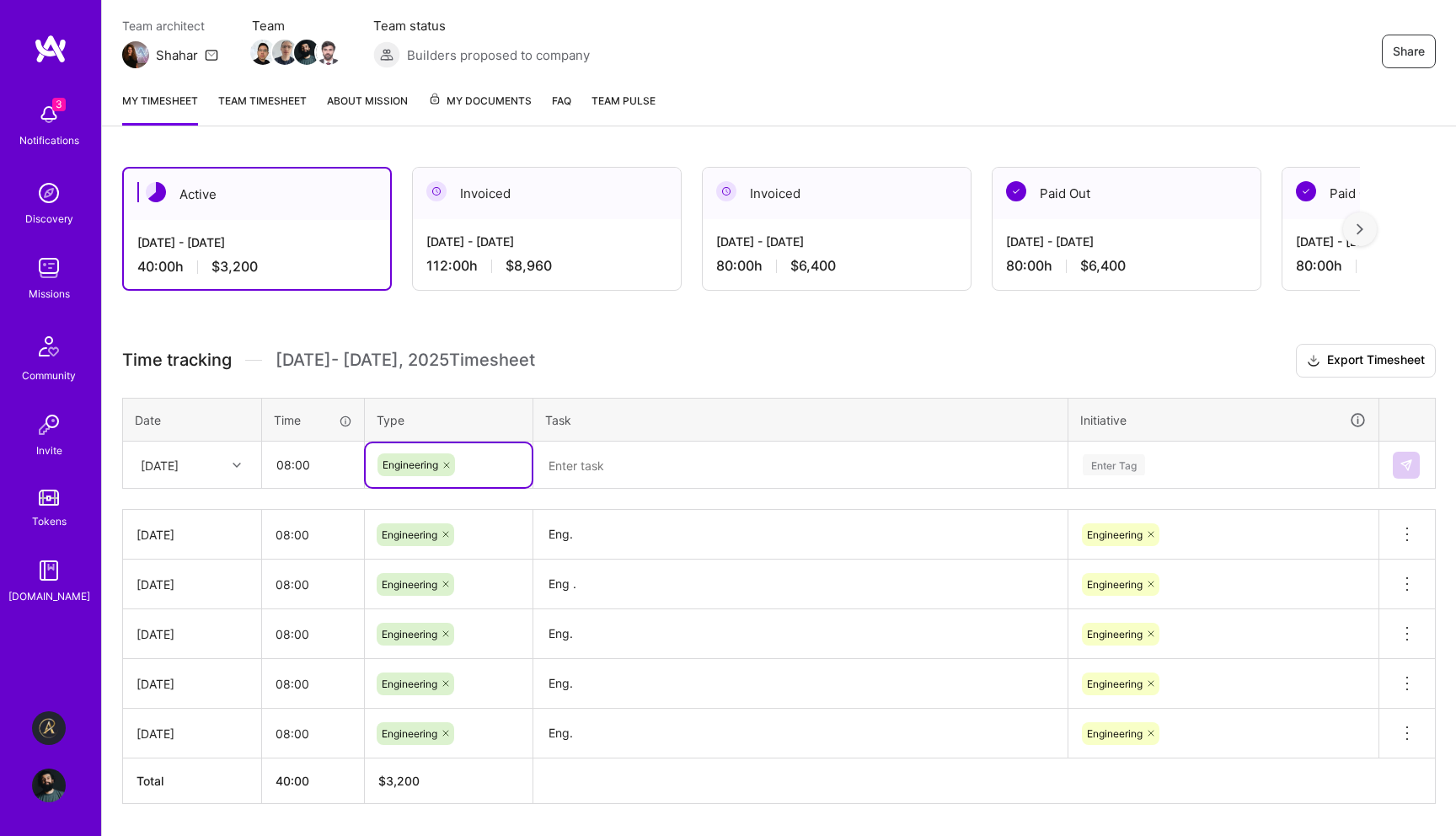
click at [608, 475] on textarea at bounding box center [800, 466] width 531 height 45
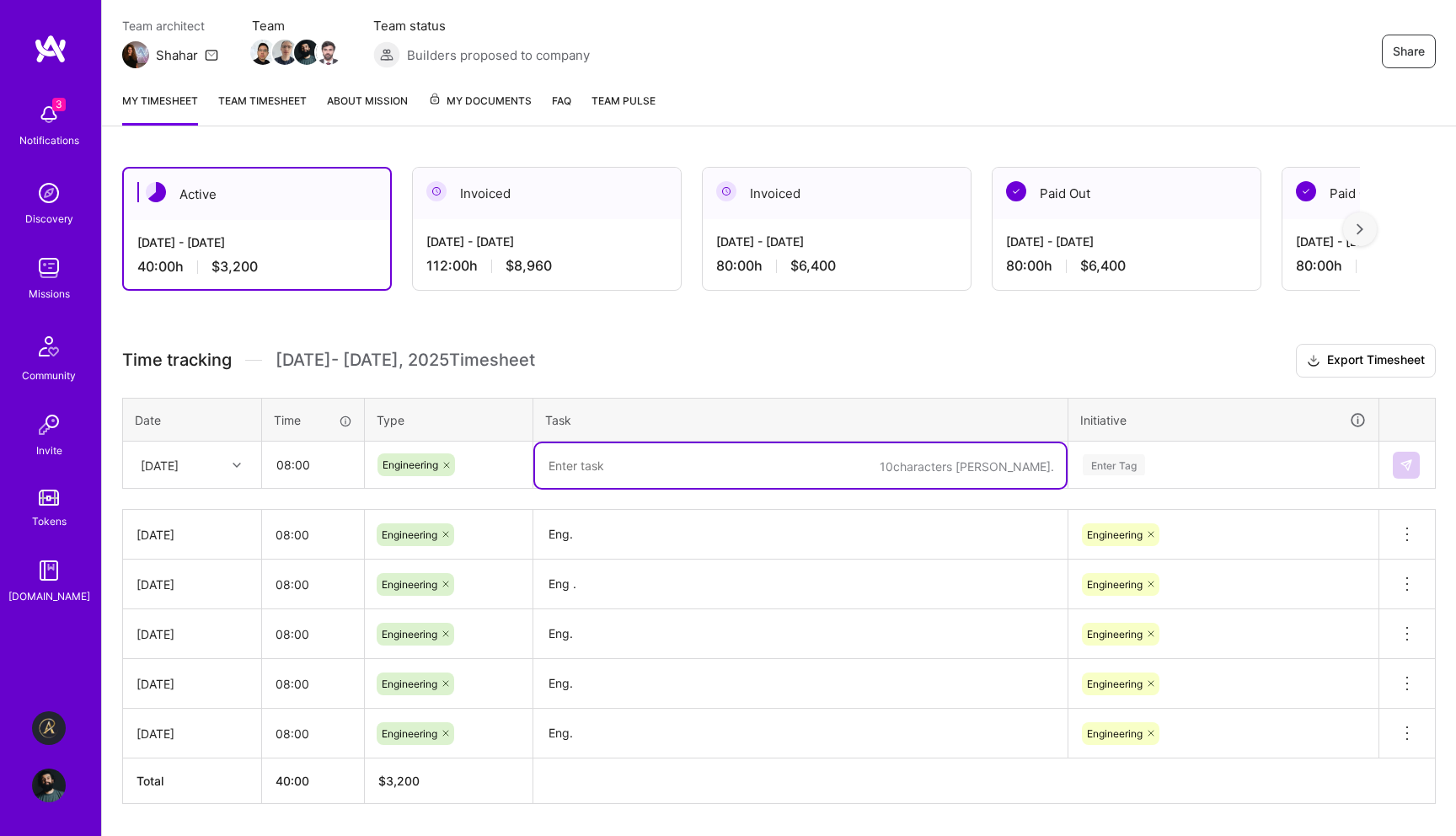
type textarea "R"
type textarea "Eng."
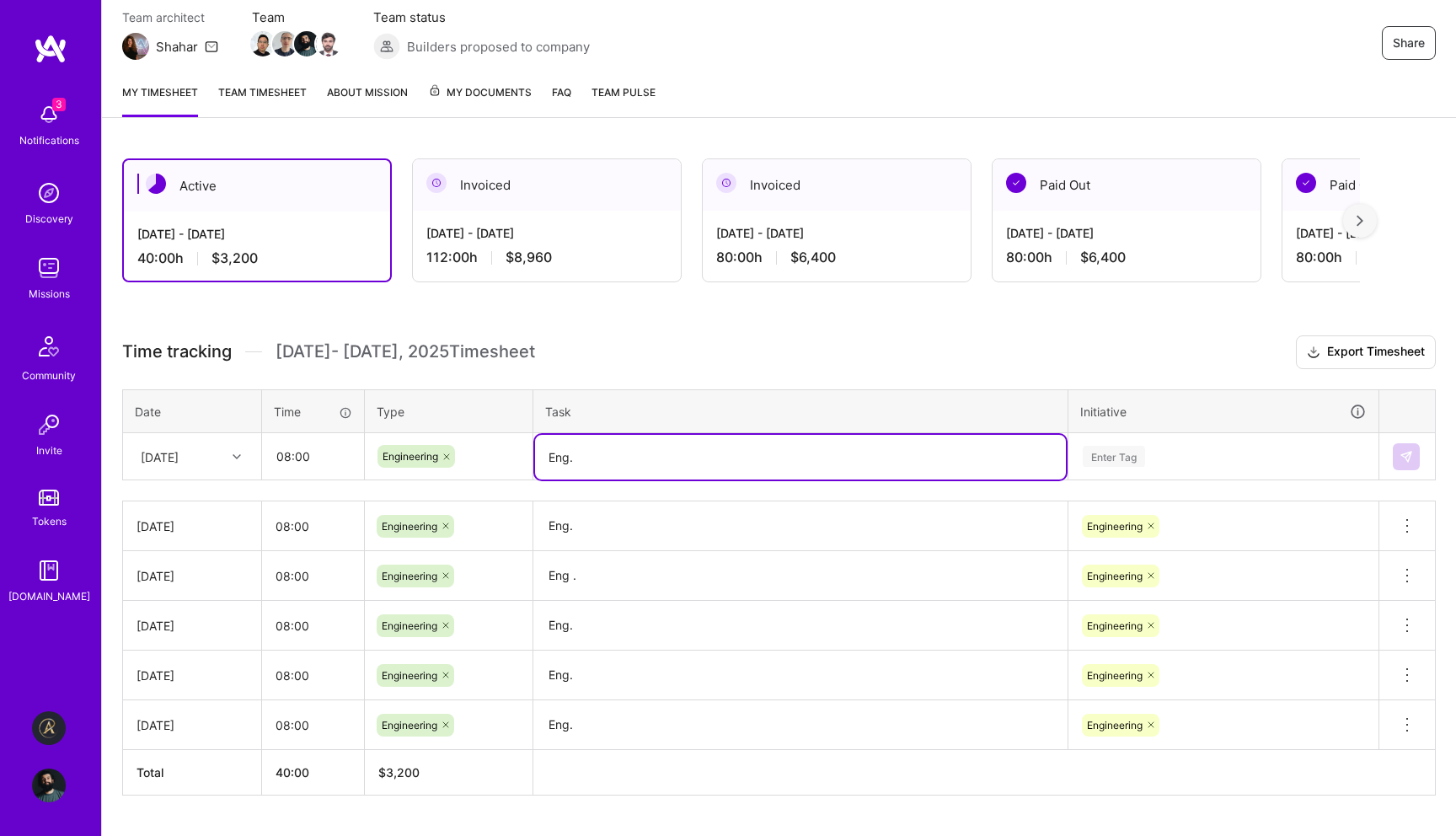
click at [1201, 458] on div "Enter Tag" at bounding box center [1224, 456] width 285 height 21
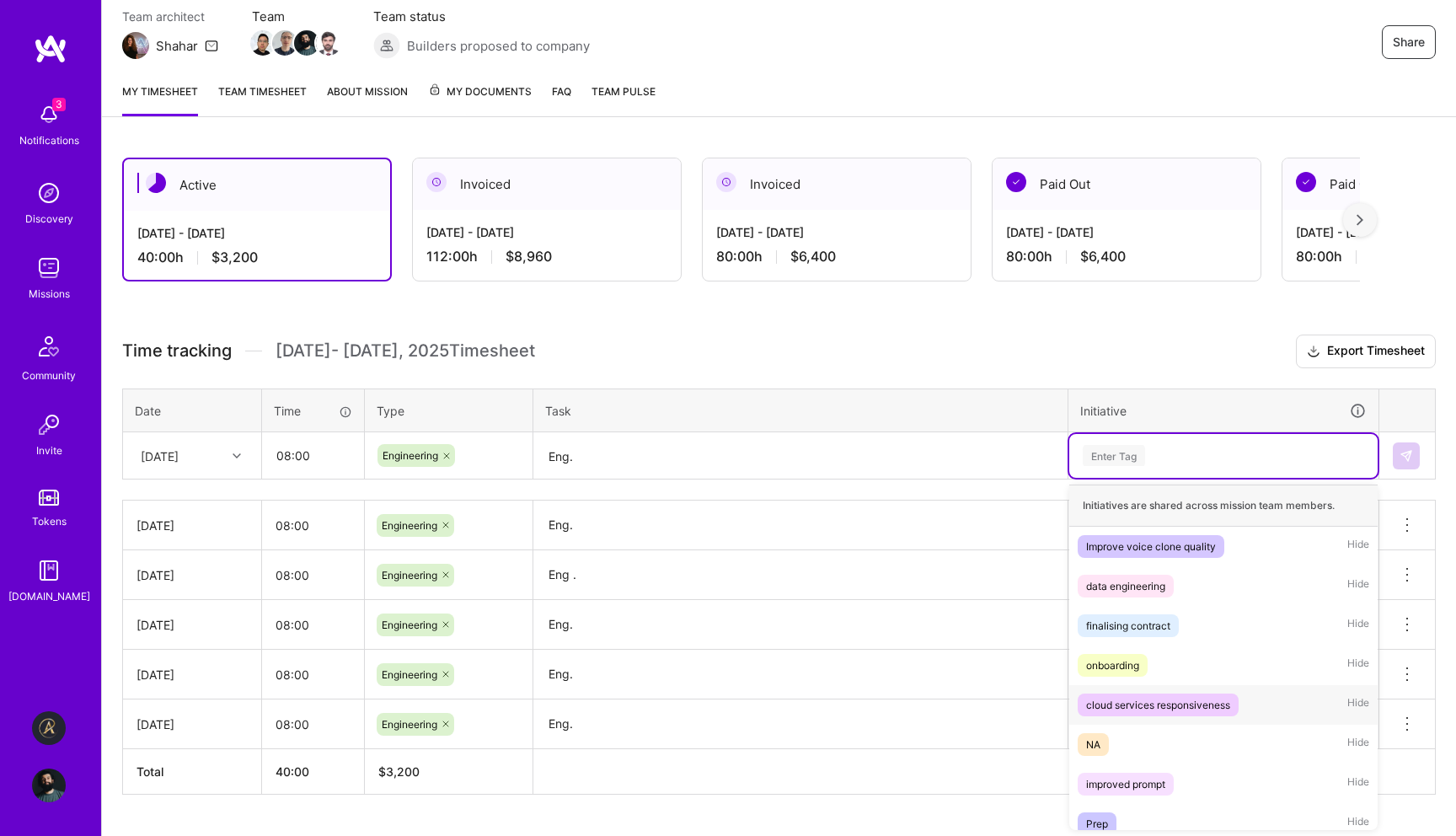
scroll to position [92, 0]
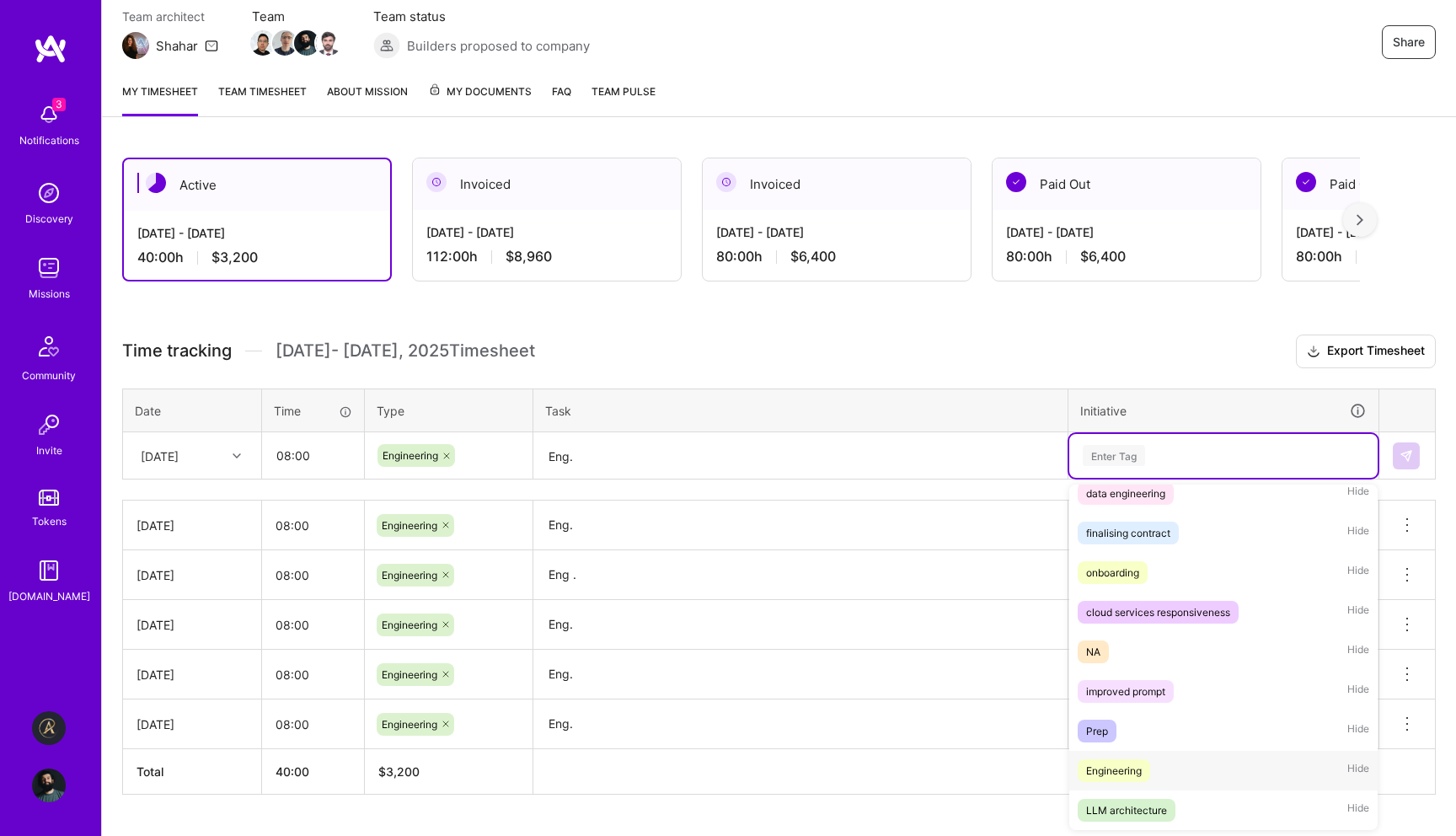
click at [1172, 768] on div "Engineering Hide" at bounding box center [1224, 770] width 308 height 40
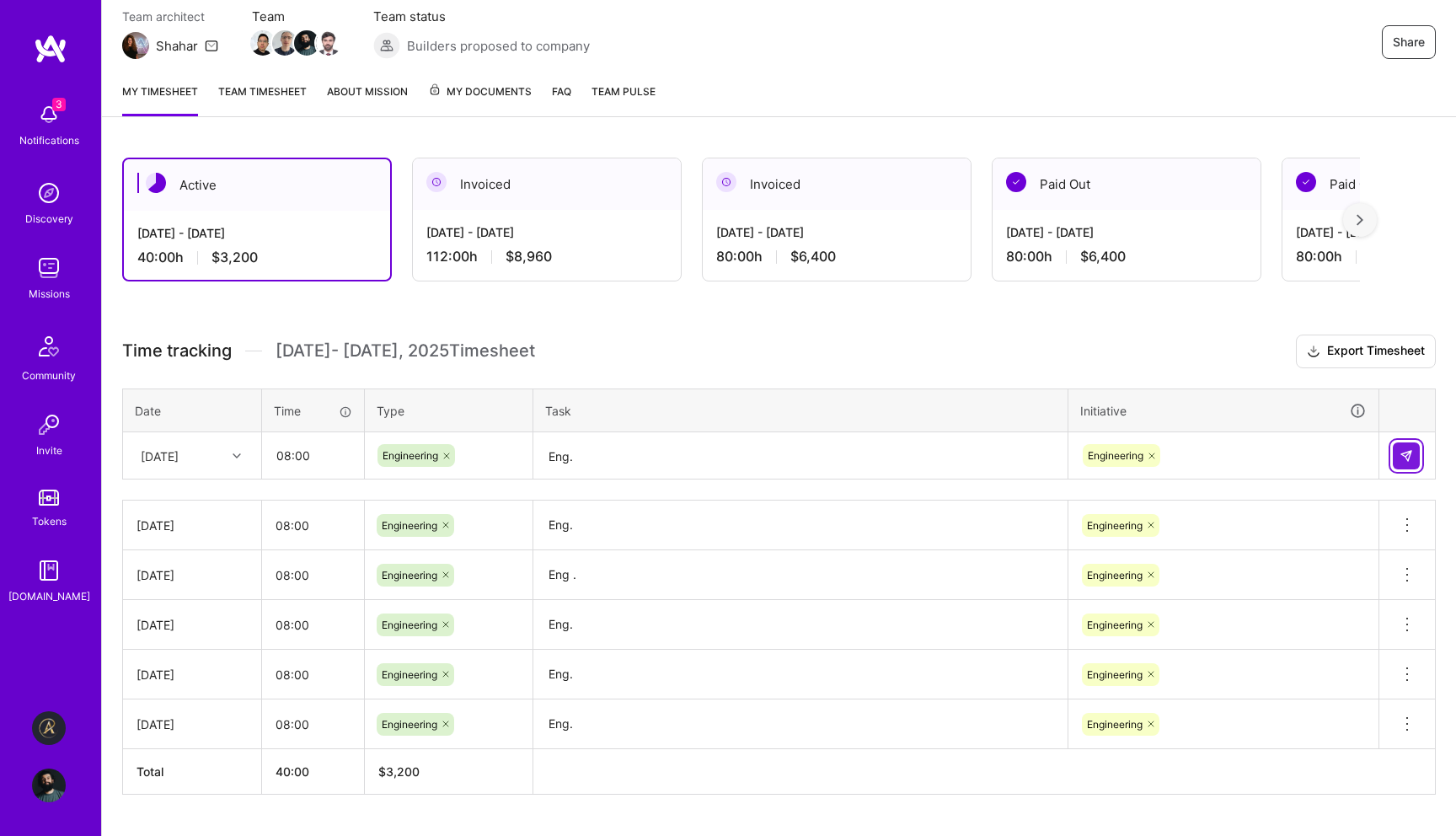
click at [1411, 455] on img at bounding box center [1406, 455] width 13 height 13
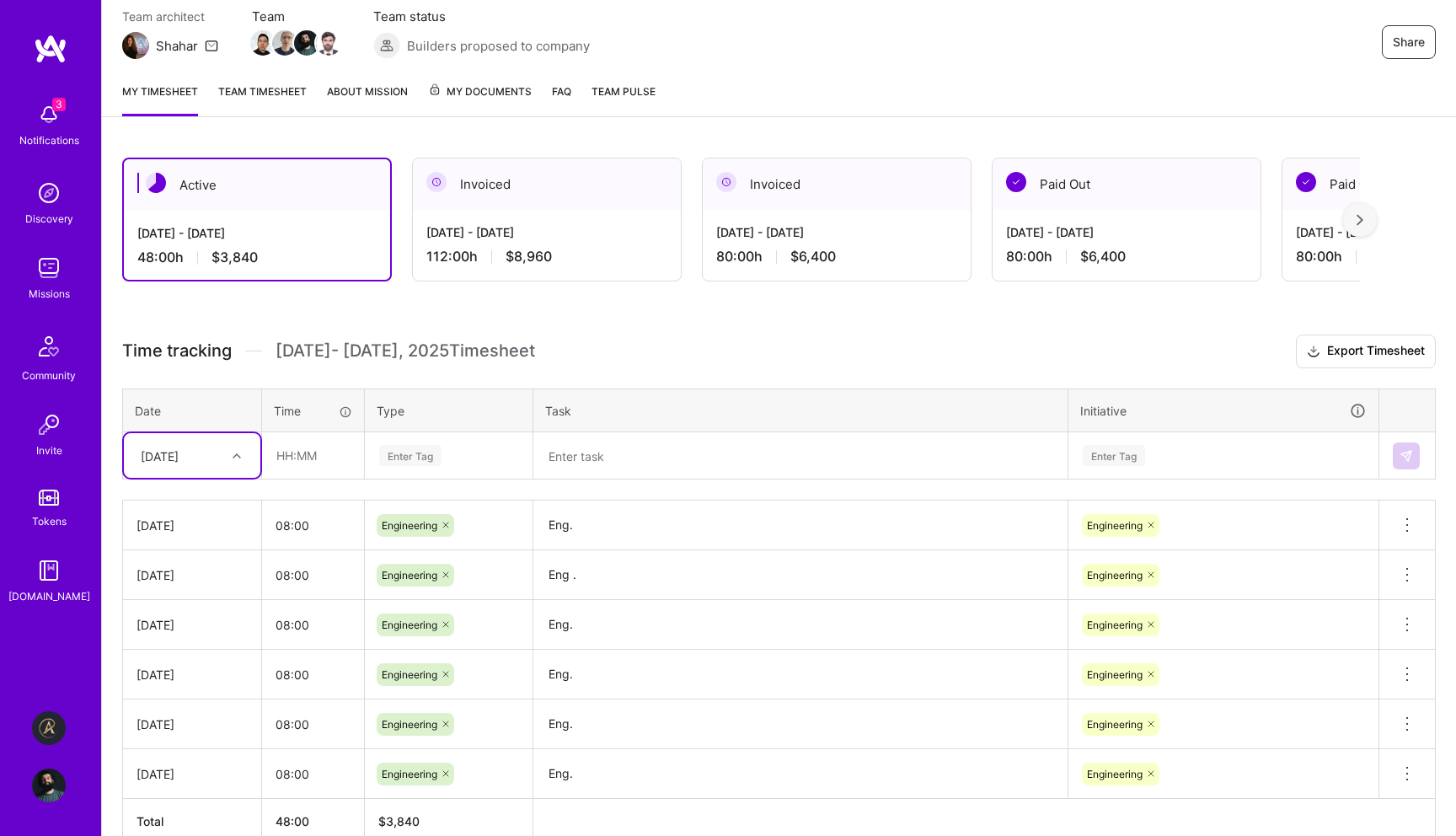
scroll to position [243, 0]
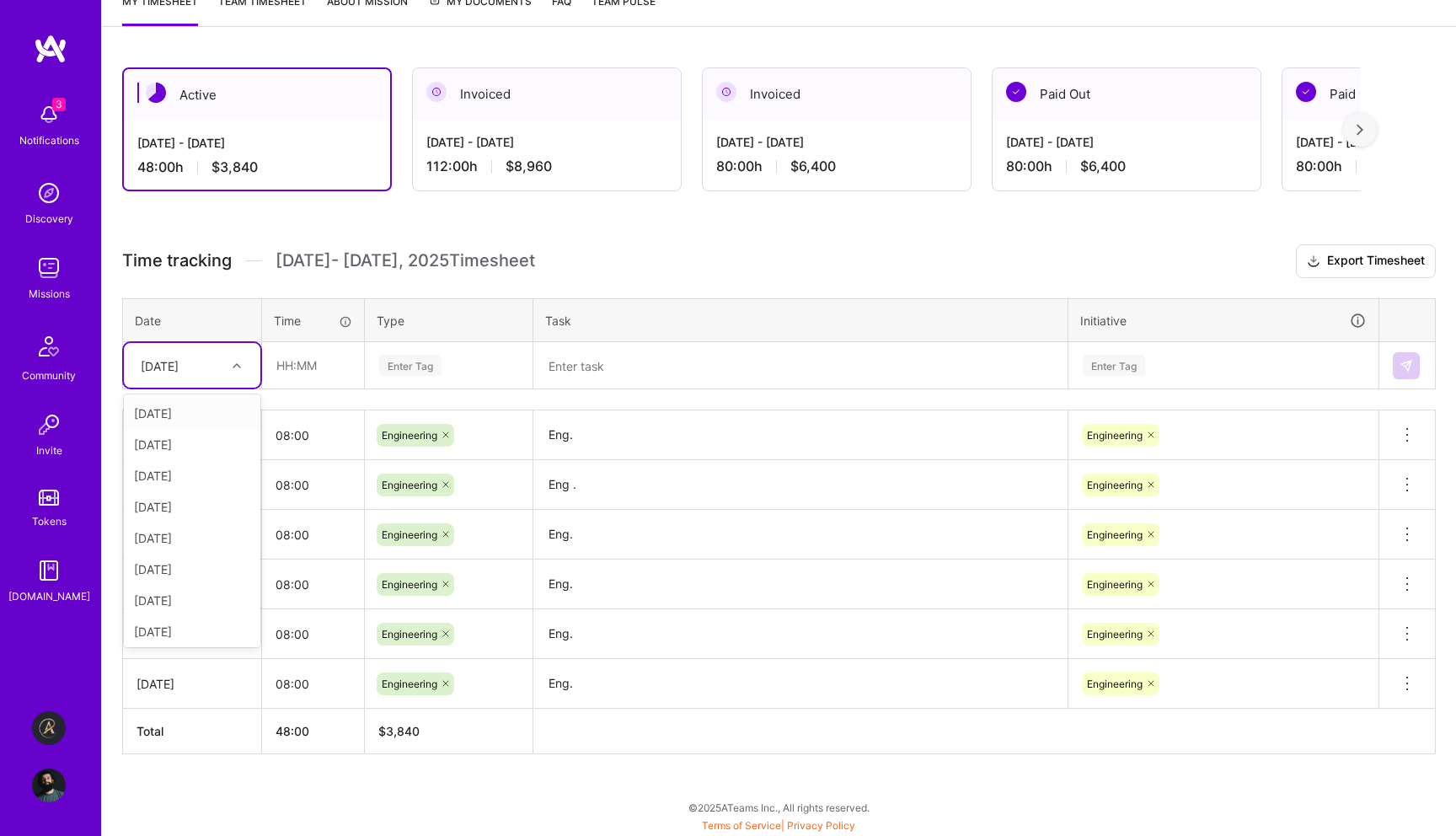
click at [232, 378] on div "[DATE]" at bounding box center [192, 365] width 136 height 45
click at [234, 793] on div "Active [DATE] - [DATE] 48:00 h $3,840 Invoiced [DATE] - [DATE] 112:00 h $8,960 …" at bounding box center [779, 442] width 1354 height 789
click at [225, 366] on div "[DATE]" at bounding box center [179, 365] width 93 height 28
click at [209, 599] on div "[DATE]" at bounding box center [192, 599] width 136 height 31
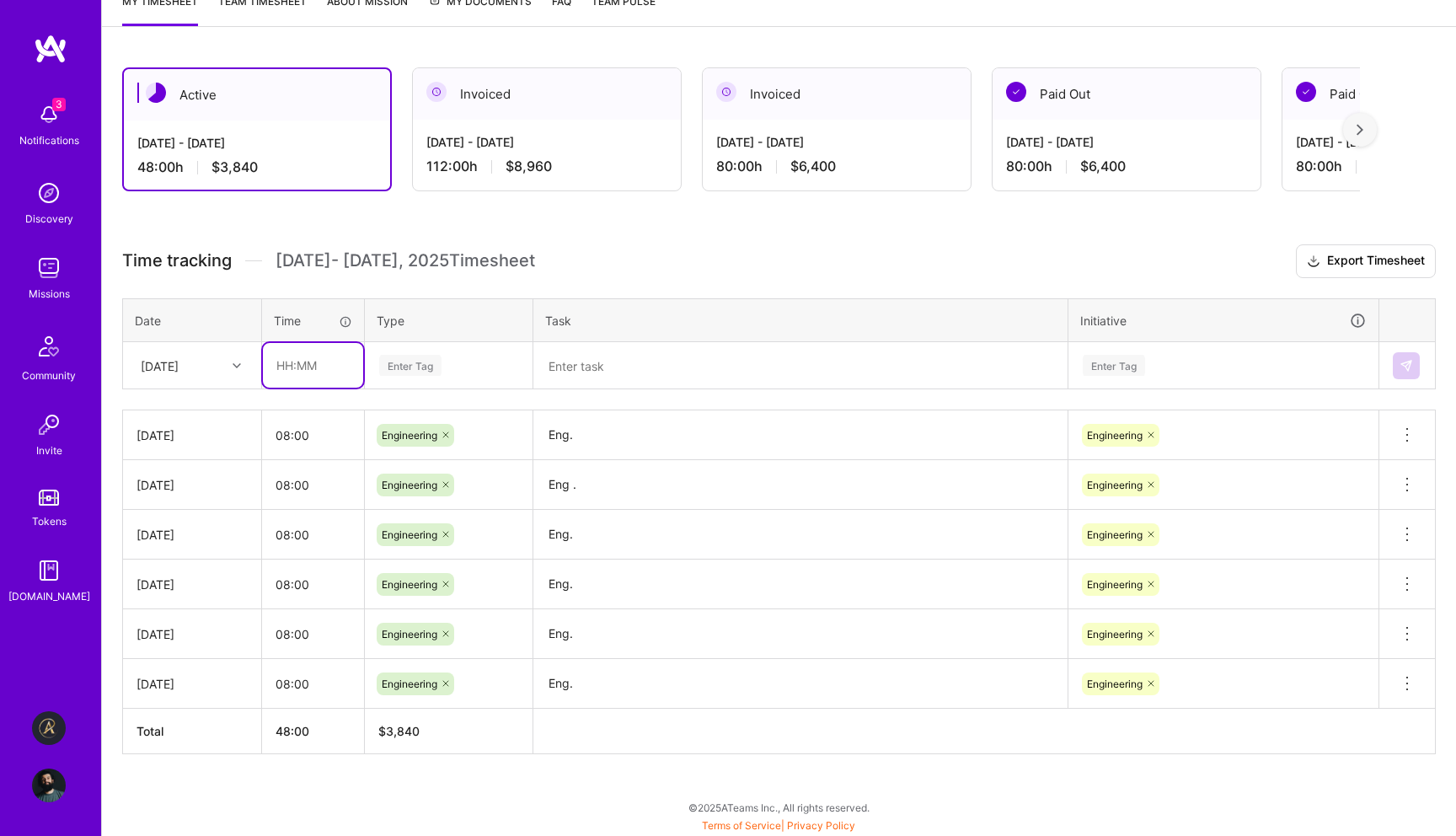
click at [316, 369] on input "text" at bounding box center [313, 365] width 100 height 45
type input "08:00"
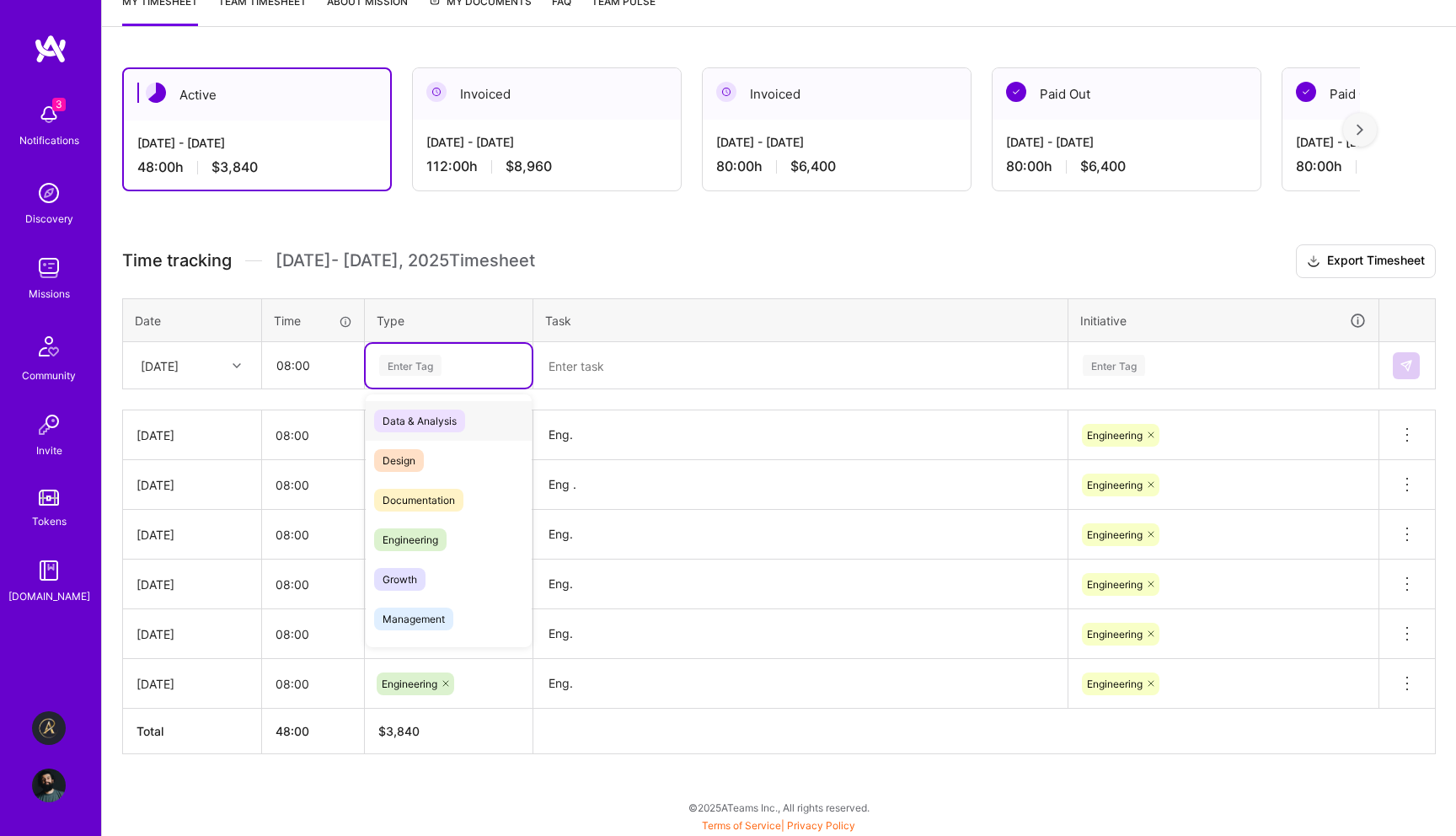
click at [514, 348] on div "Enter Tag" at bounding box center [448, 366] width 166 height 44
click at [451, 525] on div "Engineering" at bounding box center [448, 539] width 166 height 40
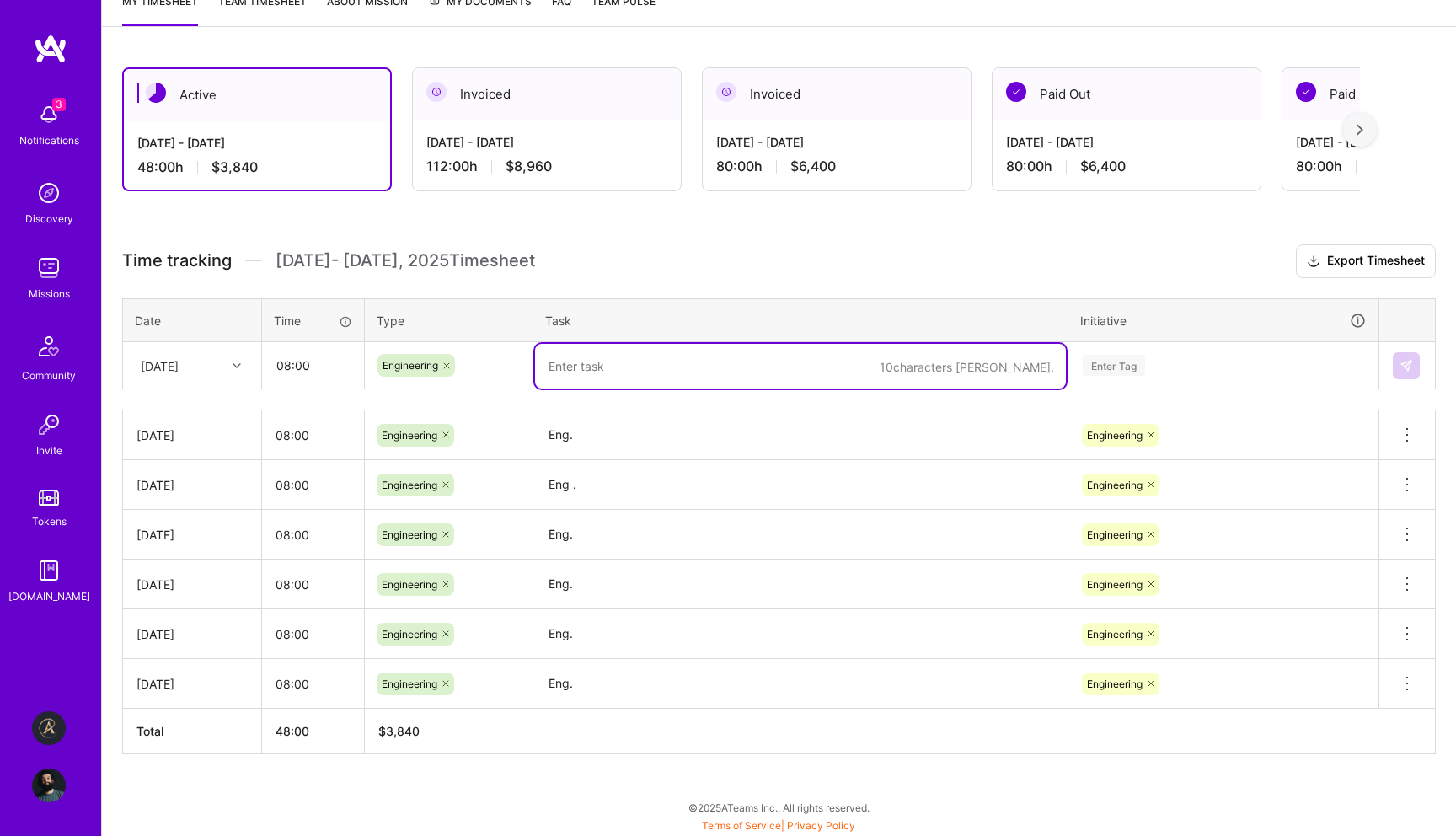
click at [588, 363] on textarea at bounding box center [800, 366] width 531 height 45
type textarea "Eng."
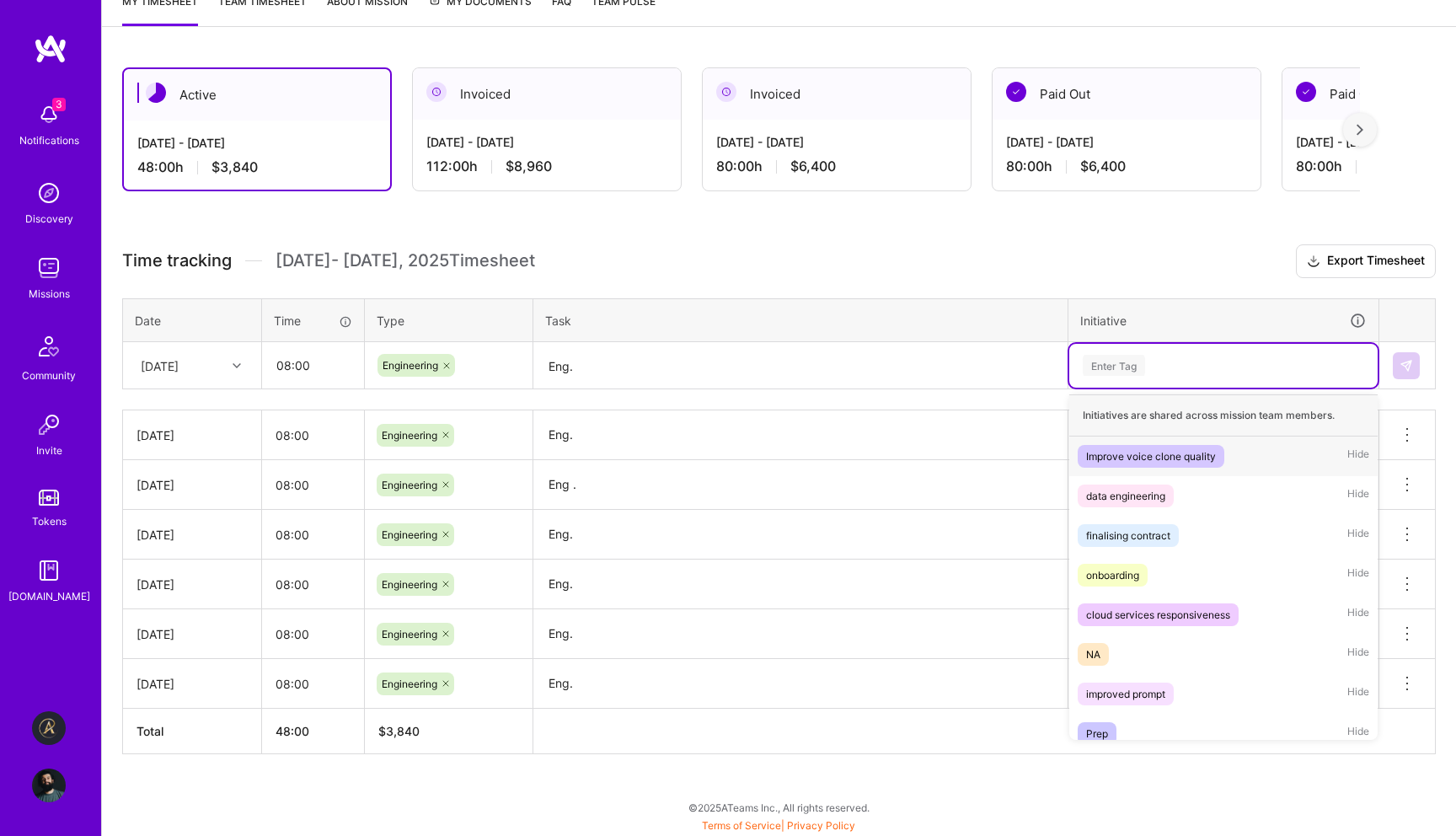
click at [1195, 374] on div "Enter Tag" at bounding box center [1224, 365] width 285 height 21
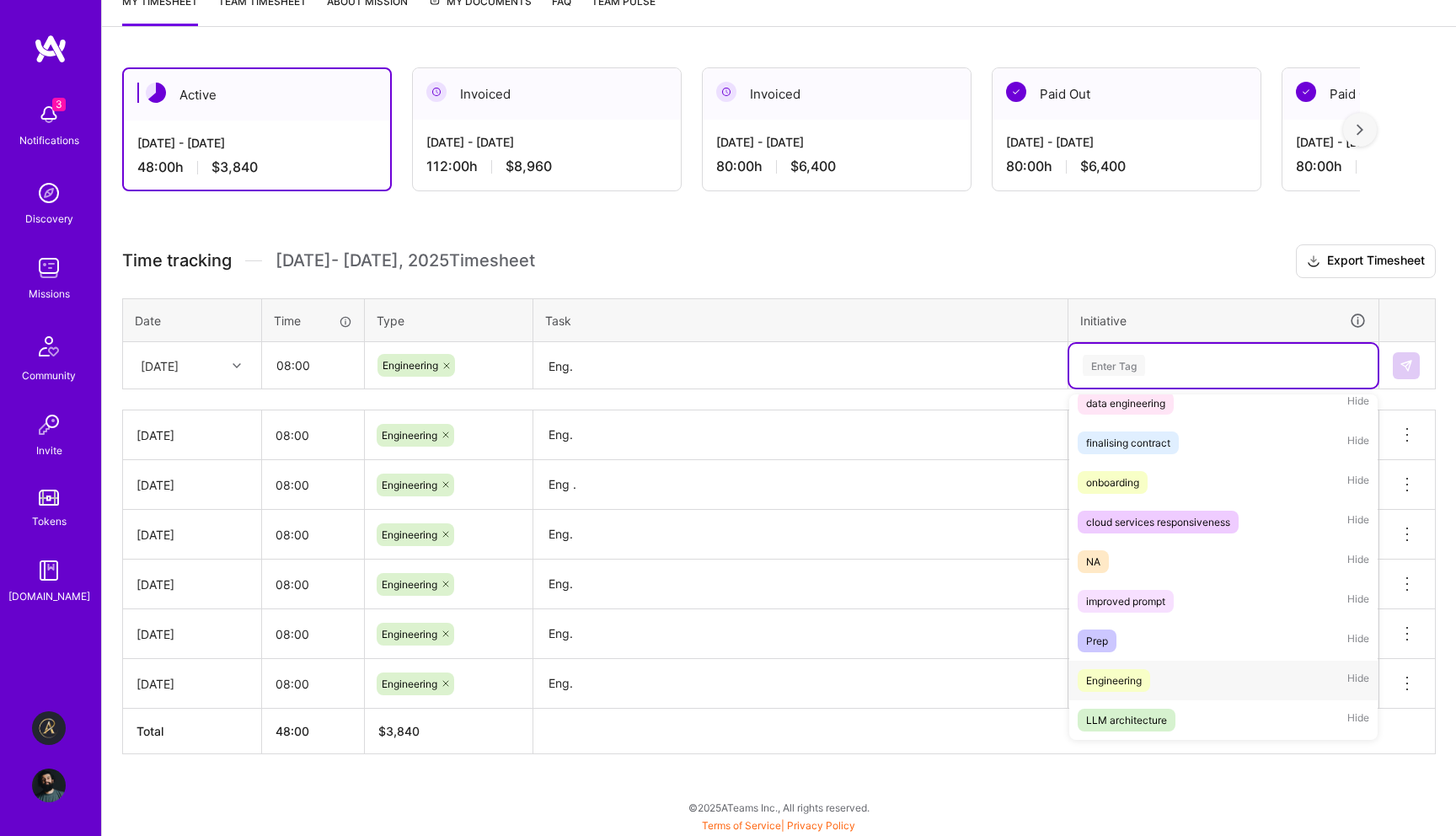
click at [1164, 666] on div "Engineering Hide" at bounding box center [1224, 680] width 308 height 40
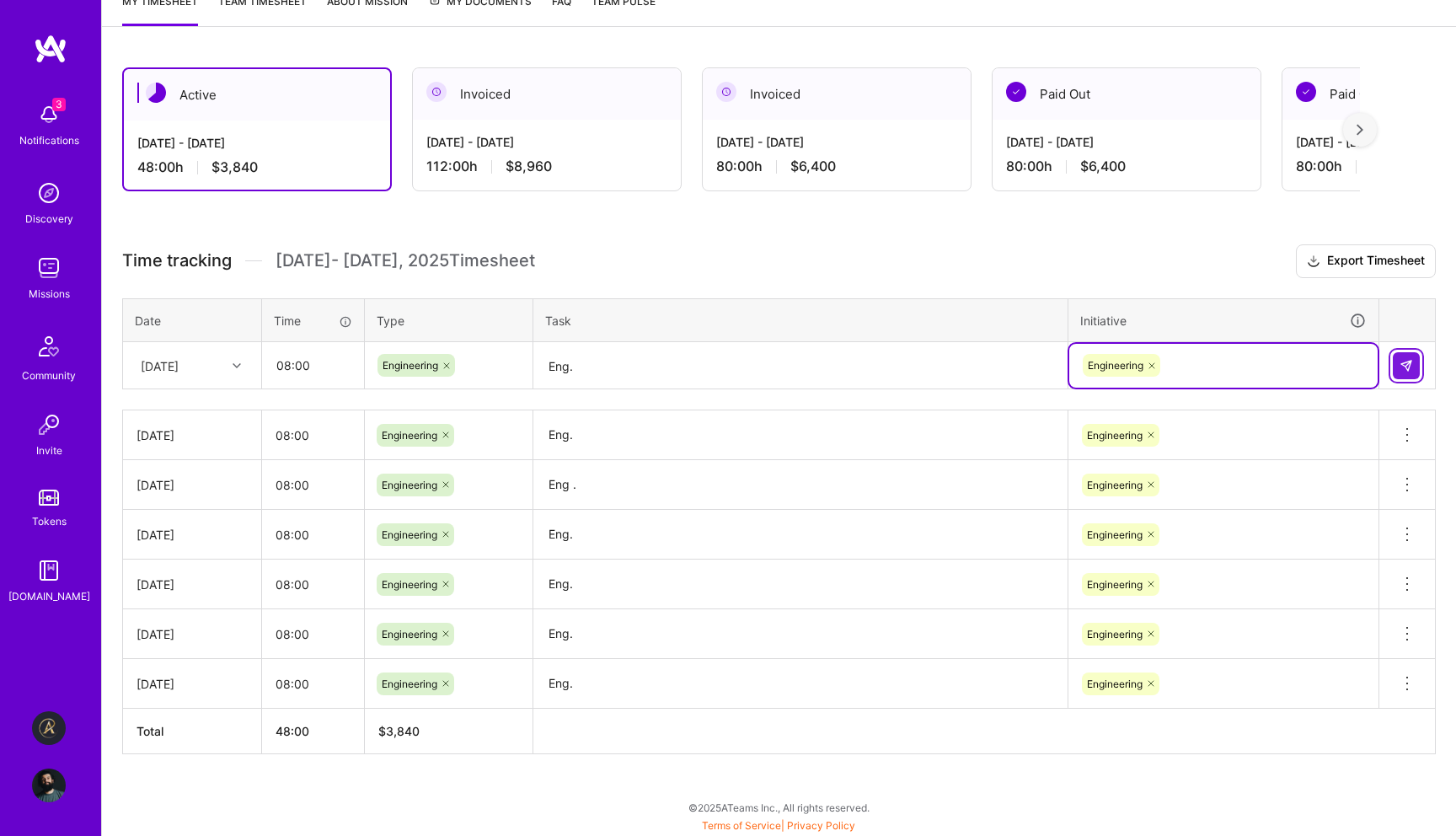
click at [1402, 363] on img at bounding box center [1406, 365] width 13 height 13
